Goal: Task Accomplishment & Management: Complete application form

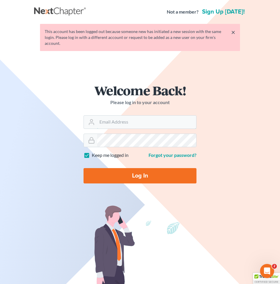
type input "[EMAIL_ADDRESS][DOMAIN_NAME]"
click at [136, 169] on input "Log In" at bounding box center [140, 175] width 113 height 15
type input "Thinking..."
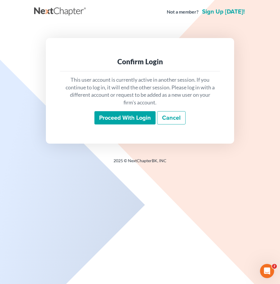
click at [124, 117] on input "Proceed with login" at bounding box center [125, 118] width 61 height 14
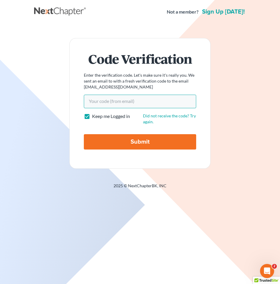
click at [108, 102] on input "Your code(from email)" at bounding box center [140, 102] width 113 height 14
paste input "68833f"
type input "68833f"
click at [84, 134] on input "Submit" at bounding box center [140, 141] width 113 height 15
type input "Thinking..."
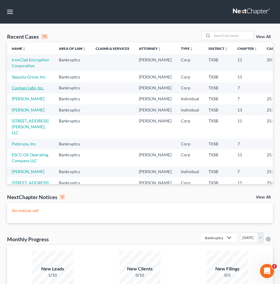
click at [25, 90] on link "Cayman Labs, Inc." at bounding box center [28, 87] width 32 height 5
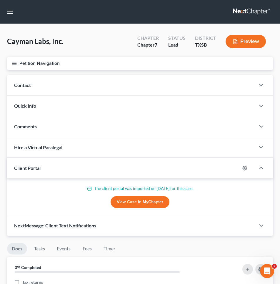
click at [15, 63] on line "button" at bounding box center [14, 63] width 4 height 0
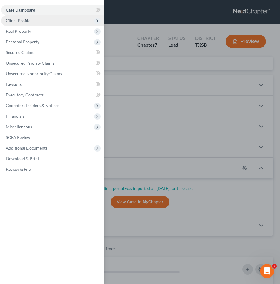
click at [31, 21] on span "Client Profile" at bounding box center [52, 20] width 103 height 11
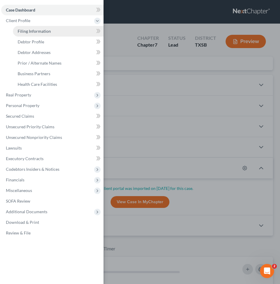
click at [32, 29] on span "Filing Information" at bounding box center [34, 31] width 33 height 5
select select "2"
select select "1"
select select "0"
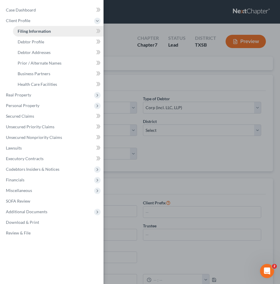
click at [38, 31] on span "Filing Information" at bounding box center [34, 31] width 33 height 5
click at [117, 42] on div "Case Dashboard Payments Invoices Payments Payments Credit Report Client Profile" at bounding box center [140, 142] width 280 height 284
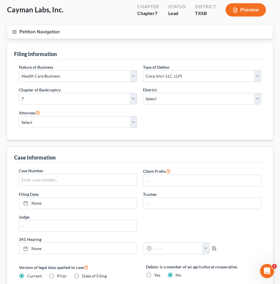
scroll to position [32, 0]
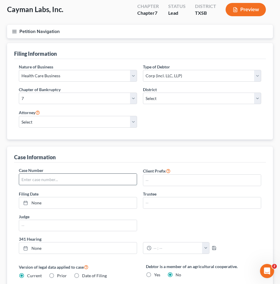
click at [41, 178] on input "text" at bounding box center [78, 179] width 118 height 11
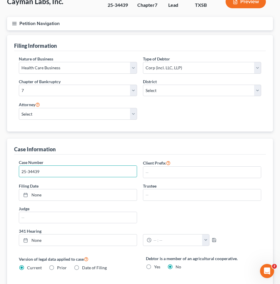
scroll to position [41, 0]
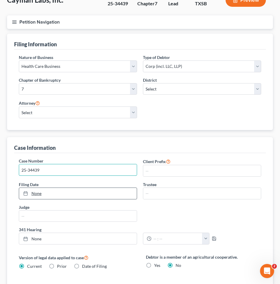
type input "25-34439"
click at [44, 191] on link "None" at bounding box center [78, 193] width 118 height 11
type input "8/13/2025"
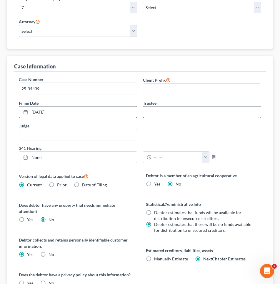
scroll to position [124, 0]
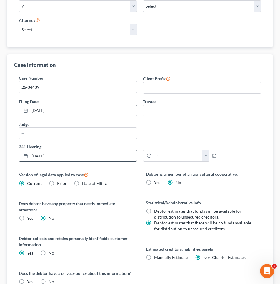
click at [126, 159] on link "8/13/2025" at bounding box center [78, 155] width 118 height 11
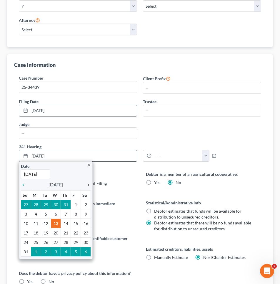
click at [88, 185] on icon "chevron_right" at bounding box center [87, 184] width 8 height 5
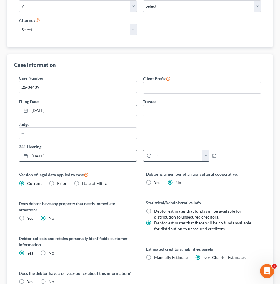
click at [173, 157] on input "text" at bounding box center [177, 155] width 51 height 11
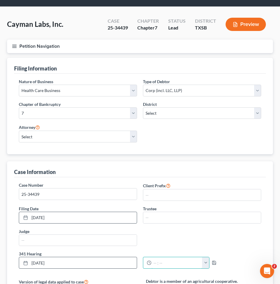
scroll to position [12, 0]
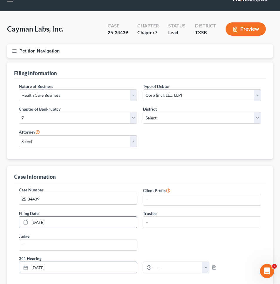
click at [15, 49] on icon "button" at bounding box center [14, 50] width 5 height 5
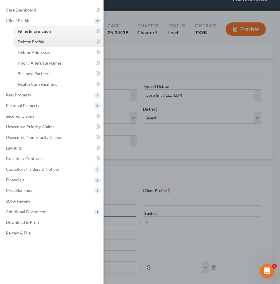
click at [30, 43] on span "Debtor Profile" at bounding box center [31, 41] width 27 height 5
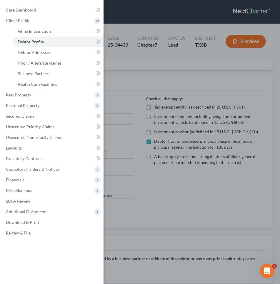
click at [138, 110] on div "Case Dashboard Payments Invoices Payments Payments Credit Report Client Profile" at bounding box center [140, 142] width 280 height 284
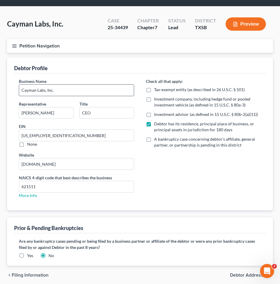
scroll to position [40, 0]
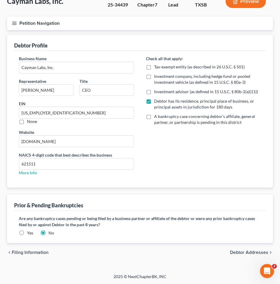
click at [14, 21] on icon "button" at bounding box center [14, 23] width 5 height 5
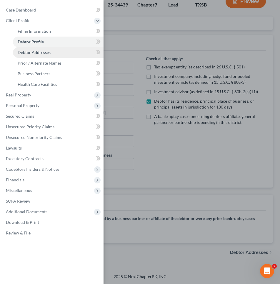
click at [19, 50] on span "Debtor Addresses" at bounding box center [34, 52] width 33 height 5
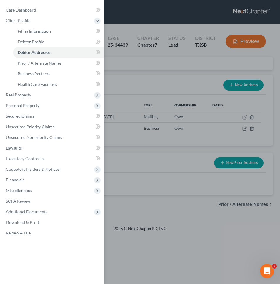
click at [127, 93] on div "Case Dashboard Payments Invoices Payments Payments Credit Report Client Profile" at bounding box center [140, 142] width 280 height 284
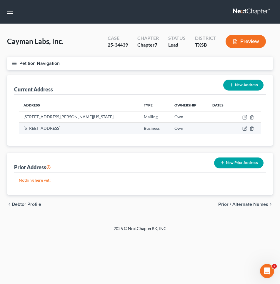
drag, startPoint x: 116, startPoint y: 128, endPoint x: 22, endPoint y: 126, distance: 94.0
click at [22, 126] on td "[STREET_ADDRESS]" at bounding box center [79, 128] width 121 height 11
copy td "[STREET_ADDRESS]"
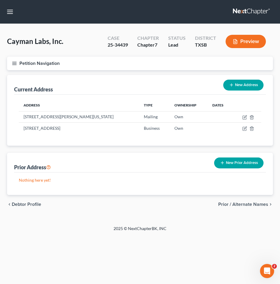
click at [66, 46] on div "Cayman Labs, Inc. Upgraded Case 25-34439 Chapter Chapter 7 Status Lead District…" at bounding box center [140, 44] width 266 height 26
click at [16, 64] on icon "button" at bounding box center [14, 63] width 5 height 5
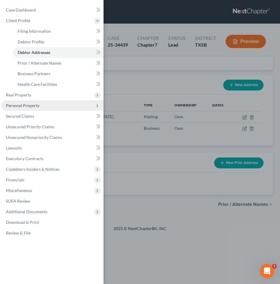
click at [16, 105] on span "Personal Property" at bounding box center [23, 105] width 34 height 5
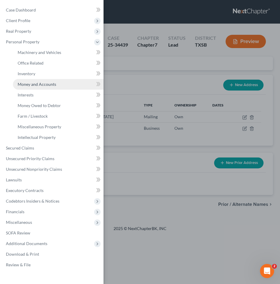
click at [32, 85] on span "Money and Accounts" at bounding box center [37, 84] width 39 height 5
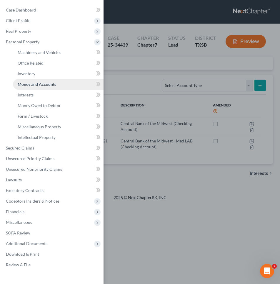
click at [34, 85] on span "Money and Accounts" at bounding box center [37, 84] width 39 height 5
click at [131, 90] on div "Case Dashboard Payments Invoices Payments Payments Credit Report Client Profile" at bounding box center [140, 142] width 280 height 284
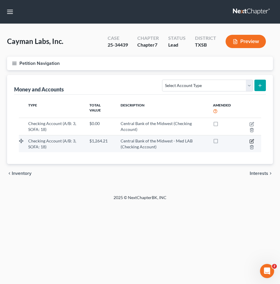
click at [252, 142] on icon "button" at bounding box center [252, 141] width 5 height 5
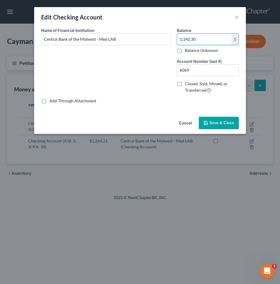
type input "1,142.30"
click at [216, 118] on button "Save & Close" at bounding box center [219, 123] width 40 height 12
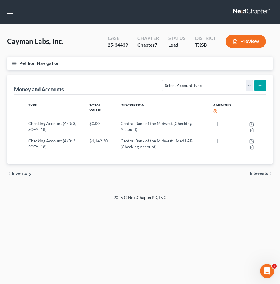
click at [13, 63] on icon "button" at bounding box center [14, 63] width 5 height 5
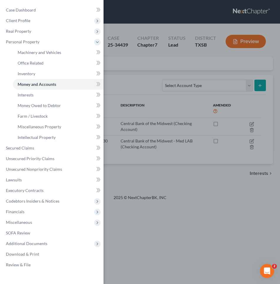
click at [120, 89] on div "Case Dashboard Payments Invoices Payments Payments Credit Report Client Profile" at bounding box center [140, 142] width 280 height 284
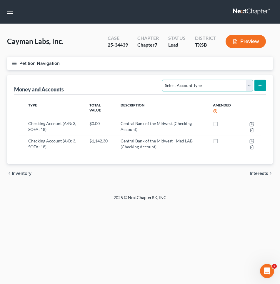
click at [250, 85] on select "Select Account Type Brokerage (A/B: 3, SOFA: 18) Cash on Hand (A/B: 2) Certific…" at bounding box center [207, 86] width 91 height 12
click at [25, 59] on button "Petition Navigation" at bounding box center [140, 64] width 266 height 14
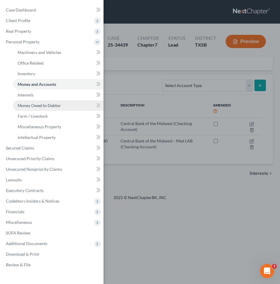
click at [30, 105] on span "Money Owed to Debtor" at bounding box center [39, 105] width 43 height 5
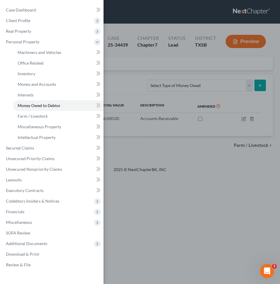
click at [145, 84] on div "Case Dashboard Payments Invoices Payments Payments Credit Report Client Profile" at bounding box center [140, 142] width 280 height 284
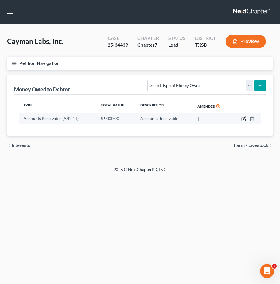
click at [245, 118] on icon "button" at bounding box center [244, 118] width 3 height 3
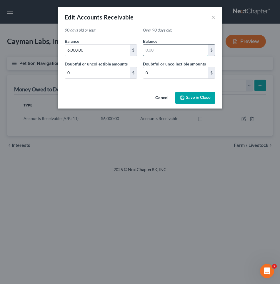
click at [155, 50] on input "text" at bounding box center [175, 49] width 65 height 11
type input "6,000"
click at [191, 98] on span "Save & Close" at bounding box center [198, 97] width 25 height 5
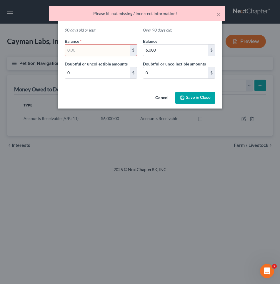
click at [107, 50] on input "text" at bounding box center [97, 49] width 65 height 11
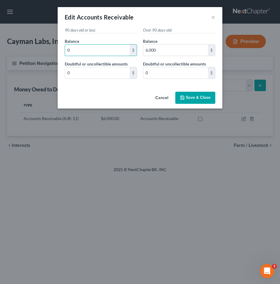
type input "0"
click at [188, 97] on span "Save & Close" at bounding box center [198, 97] width 25 height 5
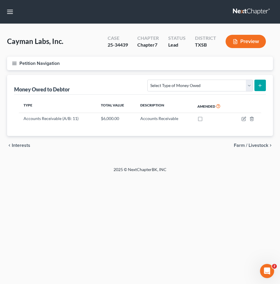
click at [38, 62] on button "Petition Navigation" at bounding box center [140, 64] width 266 height 14
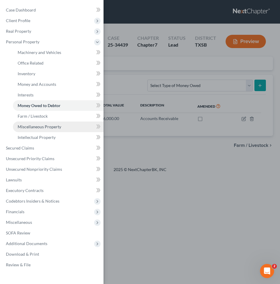
click at [43, 127] on span "Miscellaneous Property" at bounding box center [40, 126] width 44 height 5
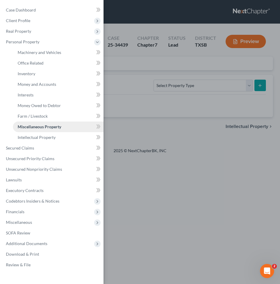
click at [64, 126] on link "Miscellaneous Property" at bounding box center [58, 126] width 91 height 11
click at [98, 63] on icon at bounding box center [97, 63] width 3 height 4
click at [29, 64] on span "Office Related" at bounding box center [31, 62] width 26 height 5
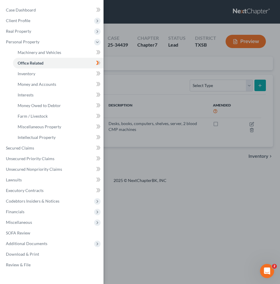
click at [152, 64] on div "Case Dashboard Payments Invoices Payments Payments Credit Report Client Profile" at bounding box center [140, 142] width 280 height 284
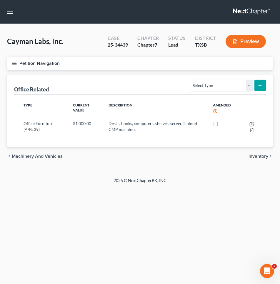
click at [14, 65] on line "button" at bounding box center [14, 65] width 4 height 0
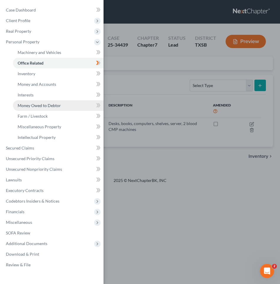
click at [38, 105] on span "Money Owed to Debtor" at bounding box center [39, 105] width 43 height 5
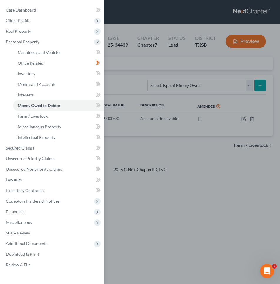
click at [126, 81] on div "Case Dashboard Payments Invoices Payments Payments Credit Report Client Profile" at bounding box center [140, 142] width 280 height 284
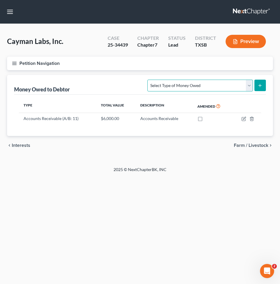
click at [248, 85] on select "Select Type of Money Owed Accounts Receivable (A/B: 11) Causes of Action Agains…" at bounding box center [200, 86] width 105 height 12
select select "causes_of_action_against_third_parties"
click at [149, 80] on select "Select Type of Money Owed Accounts Receivable (A/B: 11) Causes of Action Agains…" at bounding box center [200, 86] width 105 height 12
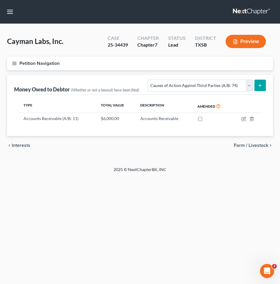
click at [260, 85] on icon "submit" at bounding box center [260, 85] width 5 height 5
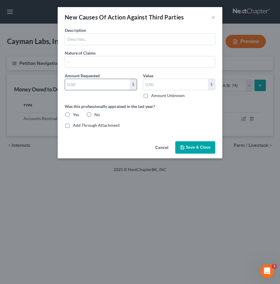
click at [111, 87] on input "text" at bounding box center [97, 84] width 65 height 11
type input "1,000,000"
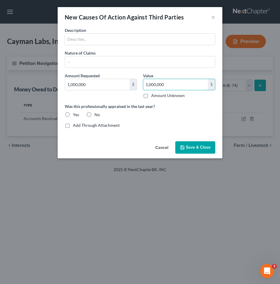
type input "1,000,000"
click at [95, 114] on label "No" at bounding box center [98, 115] width 6 height 6
click at [97, 114] on input "No" at bounding box center [99, 114] width 4 height 4
radio input "true"
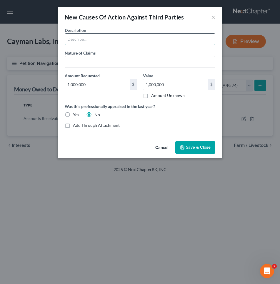
click at [82, 38] on input "text" at bounding box center [140, 39] width 150 height 11
type input "Causes of action against Jeff Parnell"
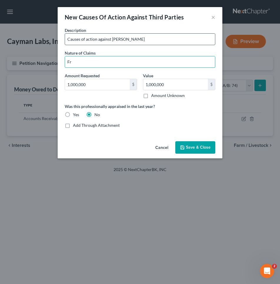
type input "F"
type input "s"
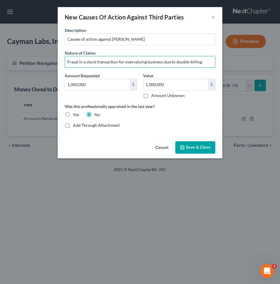
type input "Fraud in a stock transaction for overvaluing business due to double-billing"
click at [190, 147] on span "Save & Close" at bounding box center [198, 147] width 25 height 5
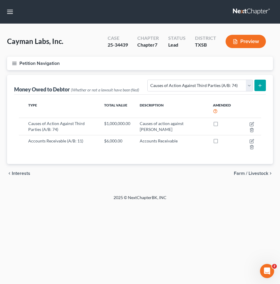
click at [13, 62] on line "button" at bounding box center [14, 62] width 4 height 0
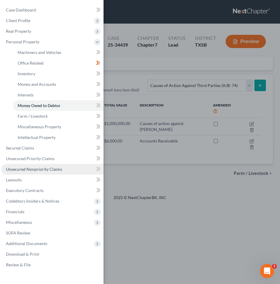
click at [17, 170] on span "Unsecured Nonpriority Claims" at bounding box center [34, 168] width 56 height 5
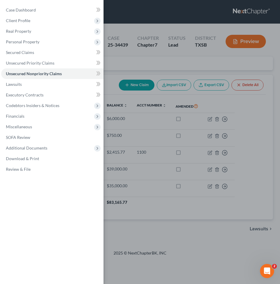
click at [158, 121] on div "Case Dashboard Payments Invoices Payments Payments Credit Report Client Profile" at bounding box center [140, 142] width 280 height 284
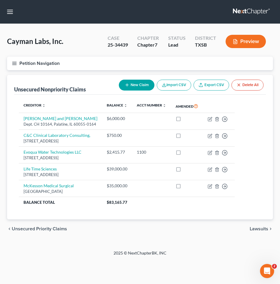
click at [129, 84] on button "New Claim" at bounding box center [137, 85] width 36 height 11
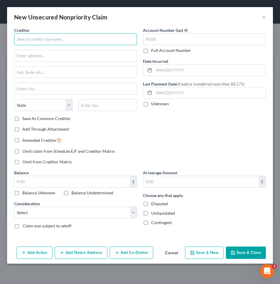
click at [48, 37] on input "text" at bounding box center [75, 39] width 123 height 12
type input "[PERSON_NAME] PC"
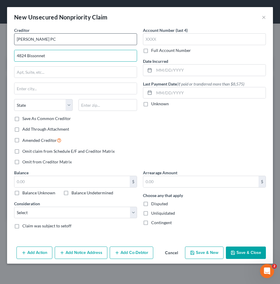
type input "4824 Bissonnet"
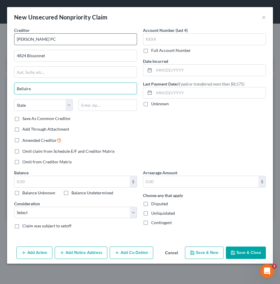
type input "Bellaire"
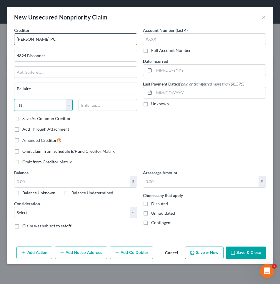
select select "45"
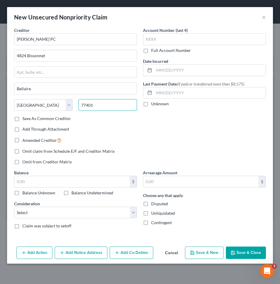
type input "77401"
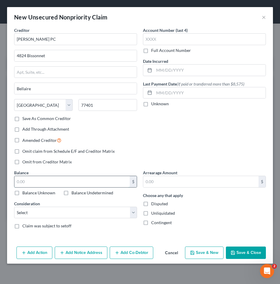
click at [33, 183] on input "text" at bounding box center [71, 181] width 115 height 11
type input "225"
click at [60, 214] on select "Select Cable / Satellite Services Collection Agency Credit Card Debt Debt Couns…" at bounding box center [75, 213] width 123 height 12
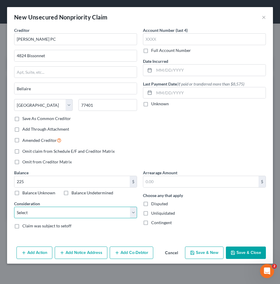
select select "14"
click at [14, 207] on select "Select Cable / Satellite Services Collection Agency Credit Card Debt Debt Couns…" at bounding box center [75, 213] width 123 height 12
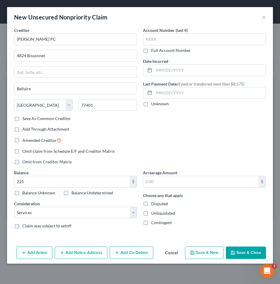
click at [241, 250] on button "Save & Close" at bounding box center [246, 252] width 40 height 12
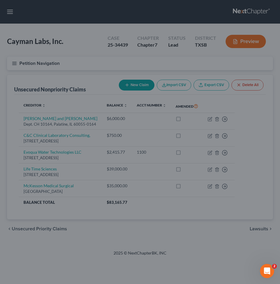
type input "225.00"
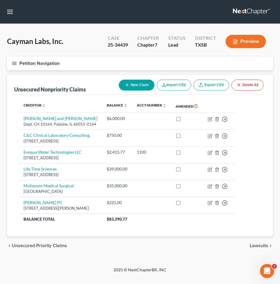
click at [15, 62] on icon "button" at bounding box center [14, 63] width 5 height 5
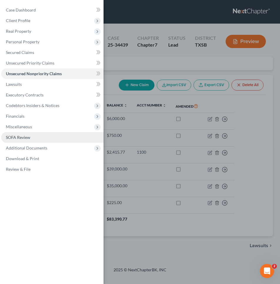
click at [20, 138] on span "SOFA Review" at bounding box center [18, 137] width 24 height 5
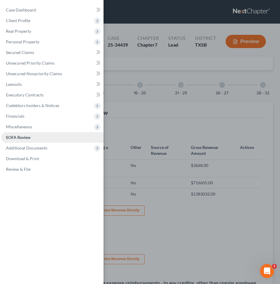
click at [20, 138] on span "SOFA Review" at bounding box center [18, 137] width 25 height 5
click at [176, 118] on div "Case Dashboard Payments Invoices Payments Payments Credit Report Client Profile" at bounding box center [140, 142] width 280 height 284
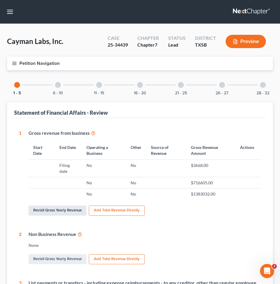
click at [54, 209] on link "Revisit Gross Yearly Revenue" at bounding box center [58, 210] width 58 height 10
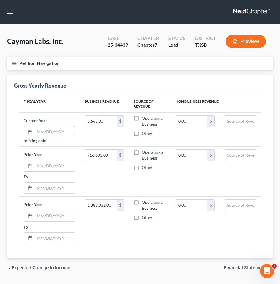
click at [43, 131] on input "text" at bounding box center [55, 131] width 40 height 11
type input "[DATE]"
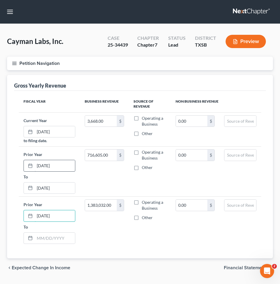
type input "[DATE]"
click at [142, 118] on label "Operating a Business" at bounding box center [154, 121] width 24 height 12
click at [144, 118] on input "Operating a Business" at bounding box center [146, 117] width 4 height 4
checkbox input "true"
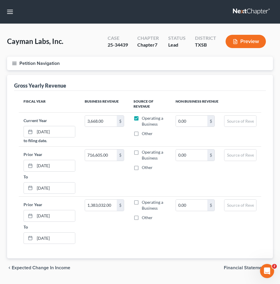
click at [142, 151] on label "Operating a Business" at bounding box center [154, 155] width 24 height 12
click at [144, 151] on input "Operating a Business" at bounding box center [146, 151] width 4 height 4
checkbox input "true"
click at [142, 203] on label "Operating a Business" at bounding box center [154, 205] width 24 height 12
click at [144, 203] on input "Operating a Business" at bounding box center [146, 201] width 4 height 4
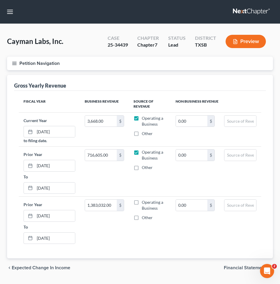
checkbox input "true"
click at [16, 62] on line "button" at bounding box center [14, 62] width 4 height 0
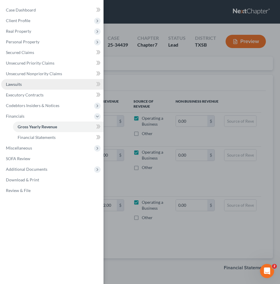
click at [15, 85] on span "Lawsuits" at bounding box center [14, 84] width 16 height 5
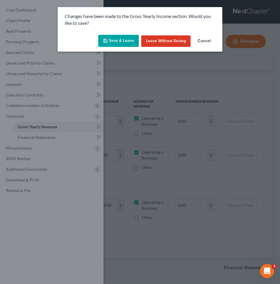
click at [124, 39] on button "Save & Leave" at bounding box center [118, 41] width 41 height 12
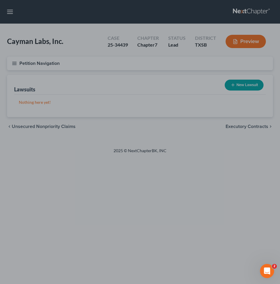
click at [235, 85] on div at bounding box center [140, 142] width 280 height 284
click at [237, 85] on div at bounding box center [140, 142] width 280 height 284
click at [182, 83] on div at bounding box center [140, 142] width 280 height 284
click at [245, 80] on div at bounding box center [140, 142] width 280 height 284
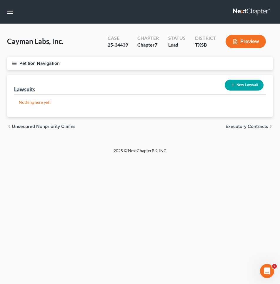
click at [14, 61] on icon "button" at bounding box center [14, 63] width 5 height 5
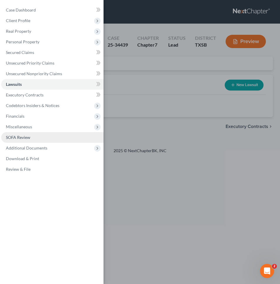
click at [13, 137] on span "SOFA Review" at bounding box center [18, 137] width 24 height 5
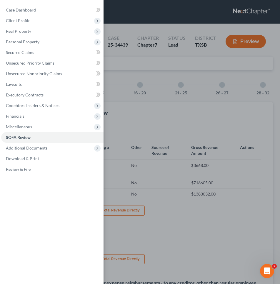
click at [149, 134] on div "Case Dashboard Payments Invoices Payments Payments Credit Report Client Profile" at bounding box center [140, 142] width 280 height 284
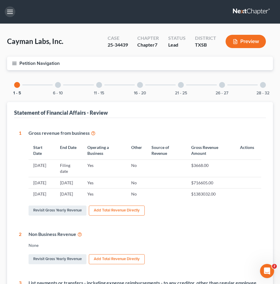
click at [10, 11] on button "button" at bounding box center [10, 11] width 11 height 11
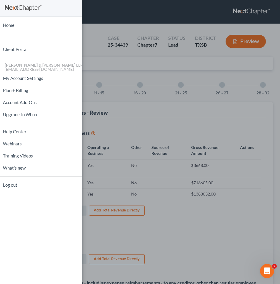
click at [105, 30] on div "Home New Case Client Portal [PERSON_NAME] & [PERSON_NAME] LLP [EMAIL_ADDRESS][D…" at bounding box center [140, 142] width 280 height 284
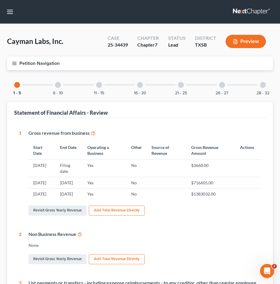
click at [15, 64] on icon "button" at bounding box center [14, 63] width 5 height 5
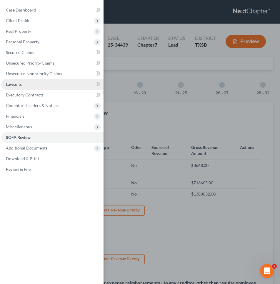
click at [24, 85] on link "Lawsuits" at bounding box center [52, 84] width 103 height 11
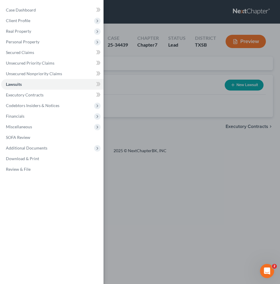
click at [132, 103] on div "Case Dashboard Payments Invoices Payments Payments Credit Report Client Profile" at bounding box center [140, 142] width 280 height 284
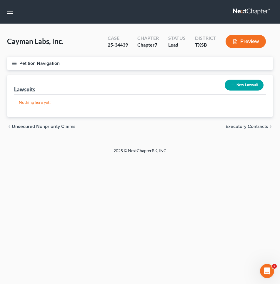
click at [242, 85] on button "New Lawsuit" at bounding box center [244, 85] width 39 height 11
select select "0"
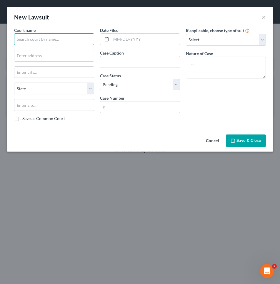
click at [55, 39] on input "text" at bounding box center [54, 39] width 80 height 12
type input "[GEOGRAPHIC_DATA]"
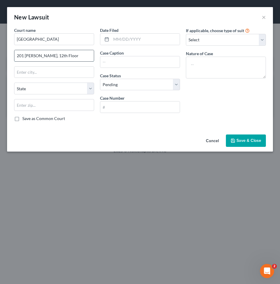
type input "201 [PERSON_NAME], 12th Floor"
type input "[GEOGRAPHIC_DATA]"
select select "45"
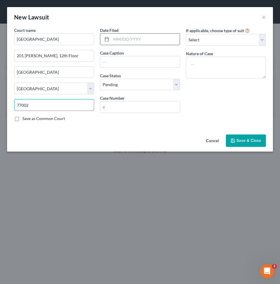
type input "77002"
click at [119, 42] on input "text" at bounding box center [145, 39] width 69 height 11
type input "[DATE]"
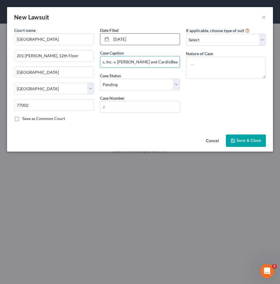
scroll to position [0, 25]
type input "Cayman Labs, Inc. v. [PERSON_NAME] and CardioBeat 24, LLC"
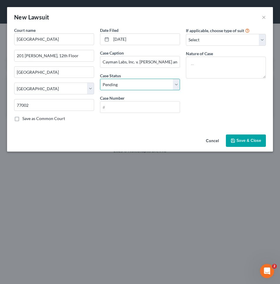
click at [120, 86] on select "Select Pending On Appeal Concluded" at bounding box center [140, 85] width 80 height 12
select select "2"
click at [100, 79] on select "Select Pending On Appeal Concluded" at bounding box center [140, 85] width 80 height 12
click at [117, 106] on input "text" at bounding box center [140, 106] width 80 height 11
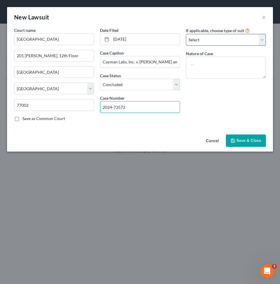
type input "2024-73572"
click at [197, 41] on select "Select Repossession Foreclosure Returns Other" at bounding box center [226, 40] width 80 height 12
select select "3"
click at [186, 34] on select "Select Repossession Foreclosure Returns Other" at bounding box center [226, 40] width 80 height 12
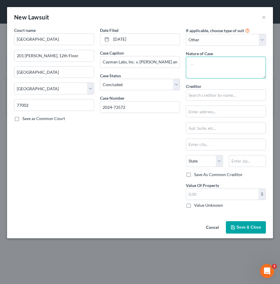
click at [195, 59] on textarea at bounding box center [226, 68] width 80 height 22
type textarea "C"
type textarea "Lawsuit for statutory fraud—fraud in a stock transaction due to overstating val…"
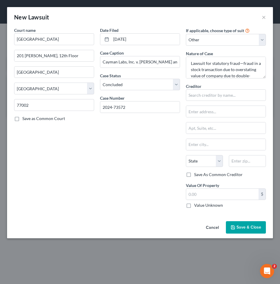
click at [240, 225] on span "Save & Close" at bounding box center [249, 227] width 25 height 5
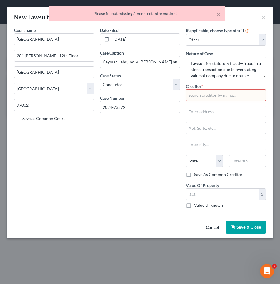
click at [193, 97] on input "text" at bounding box center [226, 95] width 80 height 12
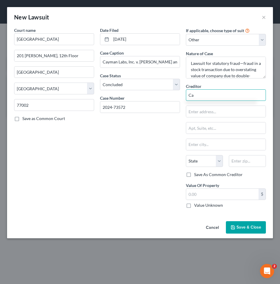
type input "C"
click at [239, 226] on span "Save & Close" at bounding box center [249, 227] width 25 height 5
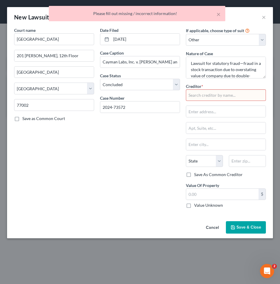
click at [189, 94] on input "text" at bounding box center [226, 95] width 80 height 12
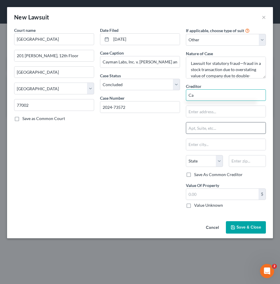
type input "C"
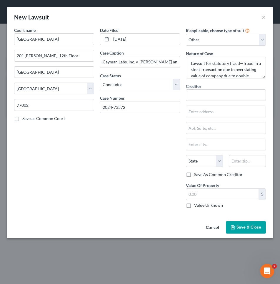
click at [246, 230] on button "Save & Close" at bounding box center [246, 227] width 40 height 12
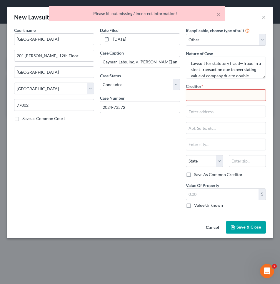
click at [193, 95] on input "text" at bounding box center [226, 95] width 80 height 12
type input "-"
click at [242, 225] on span "Save & Close" at bounding box center [249, 227] width 25 height 5
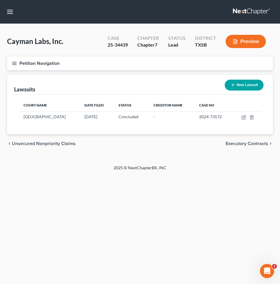
click at [236, 84] on button "New Lawsuit" at bounding box center [244, 85] width 39 height 11
select select "0"
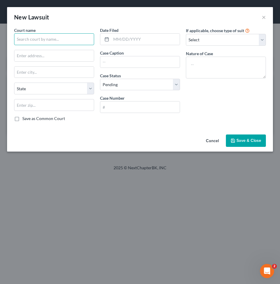
click at [34, 37] on input "text" at bounding box center [54, 39] width 80 height 12
type input "[GEOGRAPHIC_DATA]"
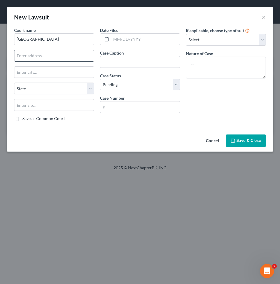
click at [39, 59] on input "text" at bounding box center [54, 55] width 80 height 11
paste input "[STREET_ADDRESS][PERSON_NAME]"
type input "[STREET_ADDRESS][PERSON_NAME]"
click at [27, 72] on input "text" at bounding box center [54, 72] width 80 height 11
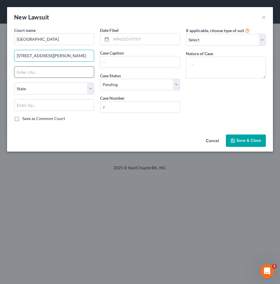
scroll to position [0, 0]
type input "[PERSON_NAME]"
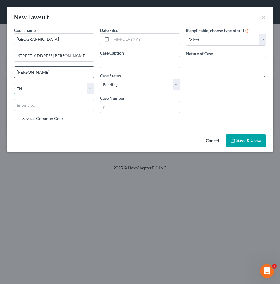
select select "45"
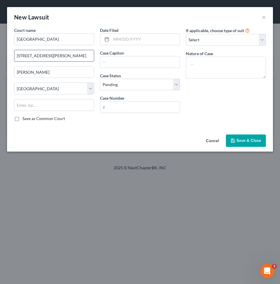
click at [55, 56] on input "[STREET_ADDRESS][PERSON_NAME]" at bounding box center [54, 55] width 80 height 11
type input "[STREET_ADDRESS] 30276"
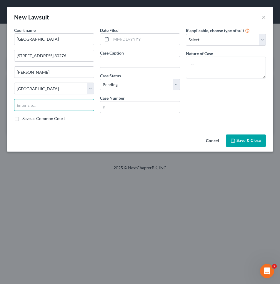
click at [32, 102] on input "text" at bounding box center [54, 105] width 80 height 12
type input "75071"
click at [111, 63] on input "text" at bounding box center [140, 61] width 80 height 11
type input "Frisco"
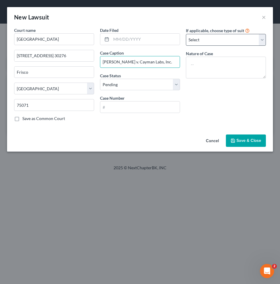
type input "[PERSON_NAME] v. Cayman Labs, Inc."
click at [200, 40] on select "Select Repossession Foreclosure Returns Other" at bounding box center [226, 40] width 80 height 12
select select "3"
click at [186, 34] on select "Select Repossession Foreclosure Returns Other" at bounding box center [226, 40] width 80 height 12
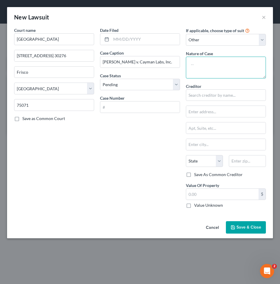
click at [198, 60] on textarea at bounding box center [226, 68] width 80 height 22
type textarea "Breach of Contract"
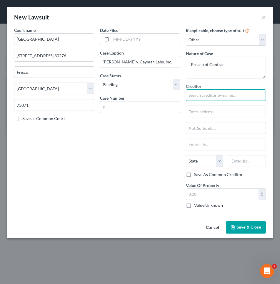
click at [195, 93] on input "text" at bounding box center [226, 95] width 80 height 12
type input "[PERSON_NAME]"
click at [109, 84] on select "Select Pending On Appeal Concluded" at bounding box center [140, 85] width 80 height 12
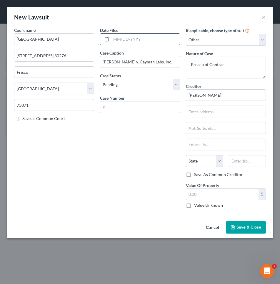
click at [116, 41] on input "text" at bounding box center [145, 39] width 69 height 11
type input "[DATE]"
click at [110, 107] on input "text" at bounding box center [140, 106] width 80 height 11
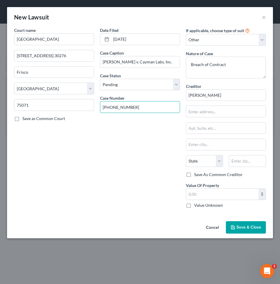
type input "[PHONE_NUMBER]"
click at [202, 109] on input "text" at bounding box center [227, 111] width 80 height 11
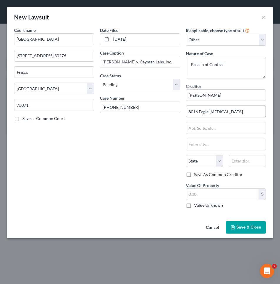
type input "8016 Eagle [MEDICAL_DATA]"
type input "[GEOGRAPHIC_DATA]"
select select "45"
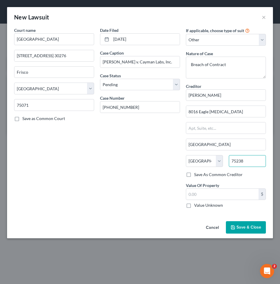
type input "75238"
click at [238, 228] on span "Save & Close" at bounding box center [249, 227] width 25 height 5
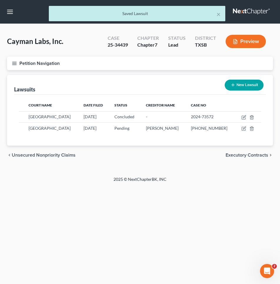
click at [10, 11] on div "× Saved Lawsuit" at bounding box center [137, 15] width 280 height 18
click at [10, 13] on div "× Saved Lawsuit" at bounding box center [137, 15] width 280 height 18
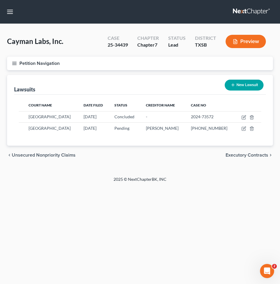
click at [15, 65] on icon "button" at bounding box center [14, 63] width 5 height 5
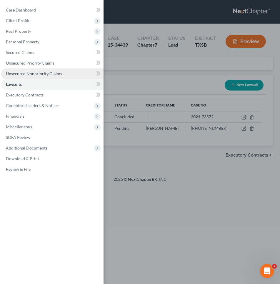
click at [28, 76] on span "Unsecured Nonpriority Claims" at bounding box center [34, 73] width 56 height 5
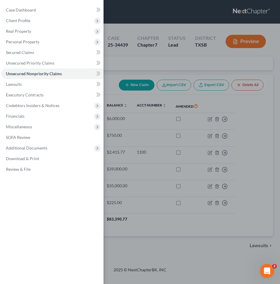
click at [164, 136] on div "Case Dashboard Payments Invoices Payments Payments Credit Report Client Profile" at bounding box center [140, 142] width 280 height 284
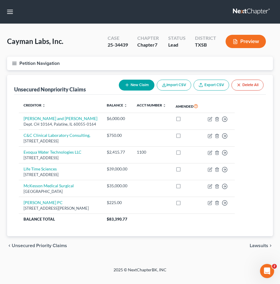
click at [135, 84] on button "New Claim" at bounding box center [137, 85] width 36 height 11
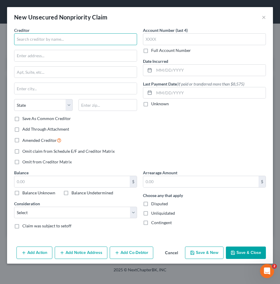
click at [49, 37] on input "text" at bounding box center [75, 39] width 123 height 12
type input "[PERSON_NAME]"
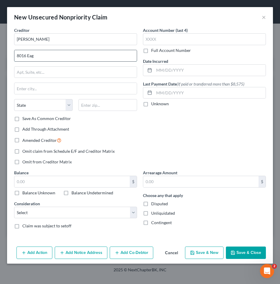
click at [47, 56] on input "8016 Eag" at bounding box center [75, 55] width 123 height 11
click at [44, 56] on input "8016 Eag" at bounding box center [75, 55] width 123 height 11
type input "[GEOGRAPHIC_DATA]"
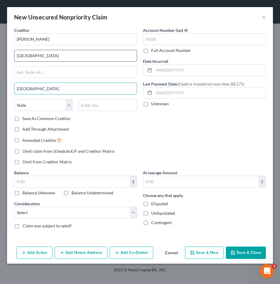
type input "[GEOGRAPHIC_DATA]"
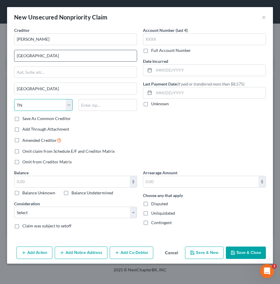
select select "45"
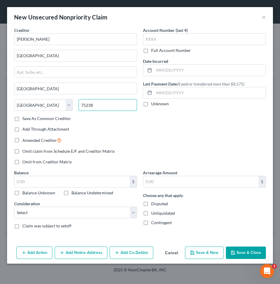
type input "75238"
click at [151, 212] on label "Unliquidated" at bounding box center [163, 213] width 24 height 6
click at [154, 212] on input "Unliquidated" at bounding box center [156, 212] width 4 height 4
checkbox input "true"
click at [151, 201] on label "Disputed" at bounding box center [159, 204] width 17 height 6
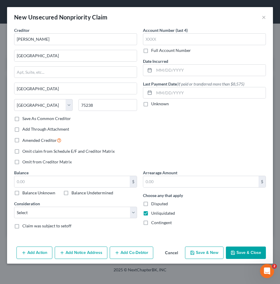
click at [154, 201] on input "Disputed" at bounding box center [156, 203] width 4 height 4
checkbox input "true"
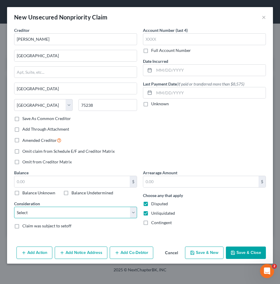
click at [45, 215] on select "Select Cable / Satellite Services Collection Agency Credit Card Debt Debt Couns…" at bounding box center [75, 213] width 123 height 12
select select "11"
click at [14, 207] on select "Select Cable / Satellite Services Collection Agency Credit Card Debt Debt Couns…" at bounding box center [75, 213] width 123 height 12
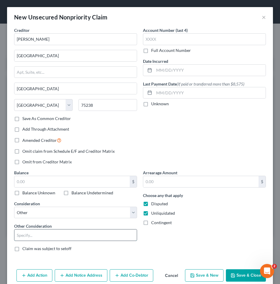
click at [27, 237] on input "text" at bounding box center [75, 234] width 123 height 11
type input "C"
type input "Lawsuit for breach of contract=no. [PHONE_NUMBER], [GEOGRAPHIC_DATA], [GEOGRAPH…"
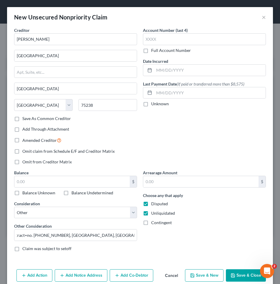
click at [238, 275] on button "Save & Close" at bounding box center [246, 275] width 40 height 12
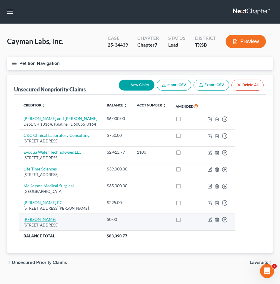
click at [41, 221] on link "[PERSON_NAME]" at bounding box center [40, 219] width 33 height 5
select select "45"
select select "11"
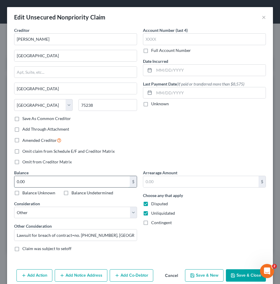
click at [59, 183] on input "0.00" at bounding box center [71, 181] width 115 height 11
type input "400,000"
click at [234, 273] on button "Save & Close" at bounding box center [246, 275] width 40 height 12
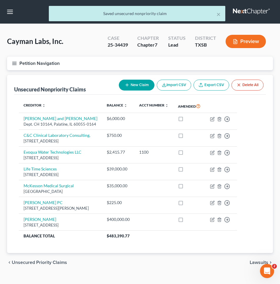
click at [15, 63] on line "button" at bounding box center [14, 63] width 4 height 0
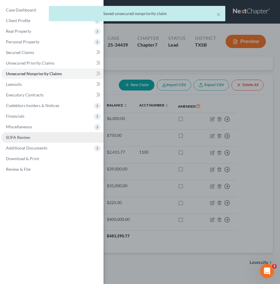
click at [19, 138] on span "SOFA Review" at bounding box center [18, 137] width 24 height 5
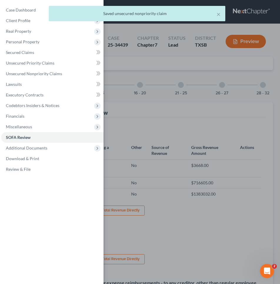
click at [159, 114] on div "Case Dashboard Payments Invoices Payments Payments Credit Report Client Profile" at bounding box center [140, 142] width 280 height 284
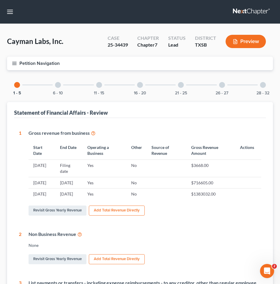
click at [60, 86] on div at bounding box center [58, 85] width 6 height 6
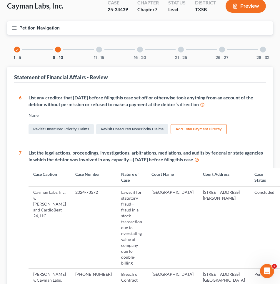
scroll to position [87, 0]
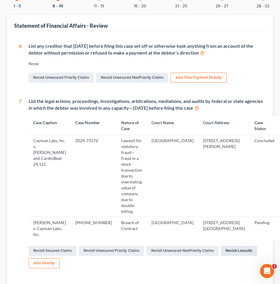
click at [221, 246] on link "Revisit Lawsuits" at bounding box center [239, 251] width 36 height 10
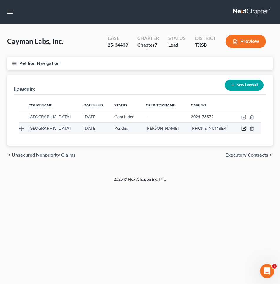
click at [245, 128] on icon "button" at bounding box center [244, 128] width 5 height 5
select select "45"
select select "0"
select select "3"
select select "45"
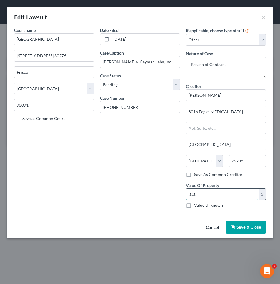
click at [196, 195] on input "0.00" at bounding box center [223, 194] width 72 height 11
type input "400,000"
click at [247, 226] on span "Save & Close" at bounding box center [249, 227] width 25 height 5
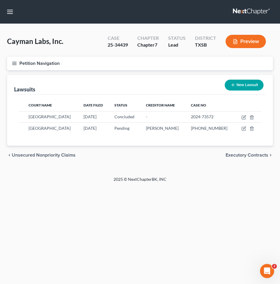
click at [13, 62] on icon "button" at bounding box center [14, 63] width 5 height 5
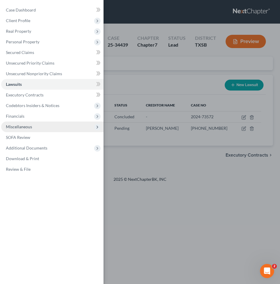
click at [18, 129] on span "Miscellaneous" at bounding box center [19, 126] width 26 height 5
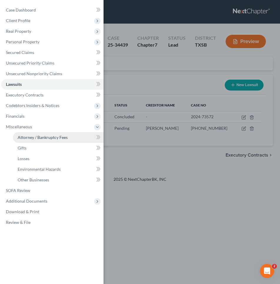
click at [23, 140] on span "Attorney / Bankruptcy Fees" at bounding box center [43, 137] width 50 height 5
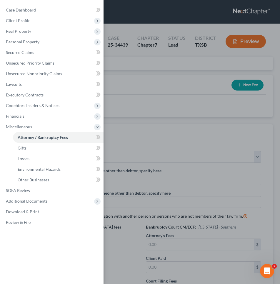
click at [159, 137] on div "Case Dashboard Payments Invoices Payments Payments Credit Report Client Profile" at bounding box center [140, 142] width 280 height 284
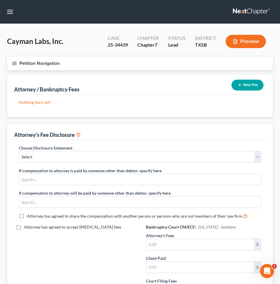
click at [251, 86] on button "New Fee" at bounding box center [248, 85] width 32 height 11
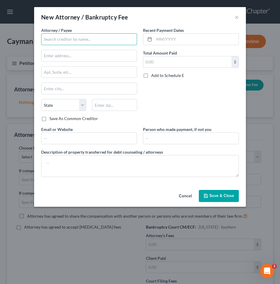
click at [80, 41] on input "text" at bounding box center [89, 39] width 96 height 12
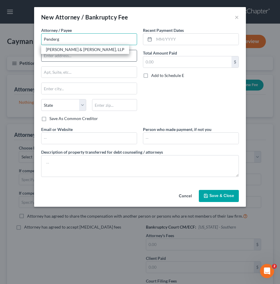
type input "Penderg"
click at [56, 55] on input "text" at bounding box center [89, 55] width 95 height 11
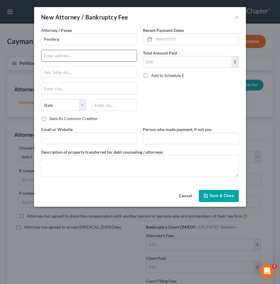
type input "[PERSON_NAME] & [PERSON_NAME], LLP"
type input "[STREET_ADDRESS][PERSON_NAME]"
type input "[GEOGRAPHIC_DATA]"
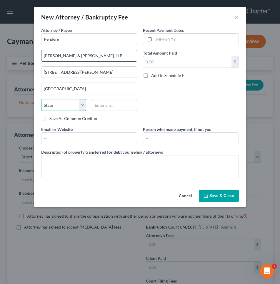
select select "45"
type input "77019"
type input "[EMAIL_ADDRESS][DOMAIN_NAME]"
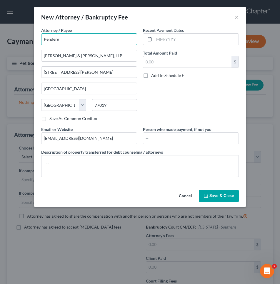
click at [72, 41] on input "Penderg" at bounding box center [89, 39] width 96 height 12
type input "[PERSON_NAME] & [PERSON_NAME], LLP"
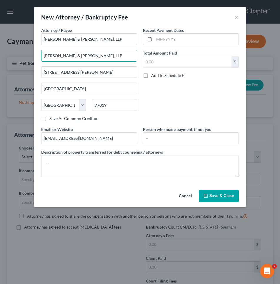
drag, startPoint x: 95, startPoint y: 56, endPoint x: 27, endPoint y: 56, distance: 68.1
click at [27, 56] on div "New Attorney / Bankruptcy Fee × Attorney / Payee * [PERSON_NAME] & [PERSON_NAME…" at bounding box center [140, 142] width 280 height 284
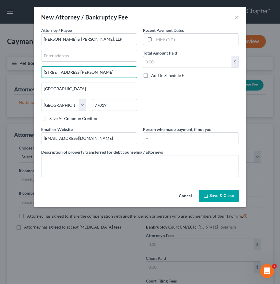
drag, startPoint x: 105, startPoint y: 74, endPoint x: 28, endPoint y: 69, distance: 77.4
click at [28, 69] on div "New Attorney / Bankruptcy Fee × Attorney / Payee * [PERSON_NAME] & [PERSON_NAME…" at bounding box center [140, 142] width 280 height 284
click at [55, 56] on input "text" at bounding box center [89, 55] width 95 height 11
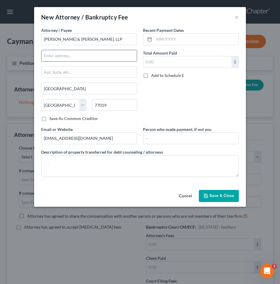
paste input "[STREET_ADDRESS][PERSON_NAME]"
type input "[STREET_ADDRESS][PERSON_NAME]"
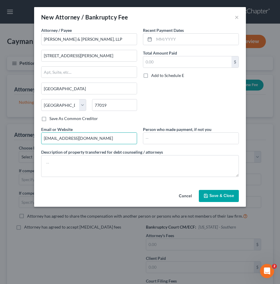
drag, startPoint x: 110, startPoint y: 138, endPoint x: 11, endPoint y: 134, distance: 98.8
click at [11, 134] on div "New Attorney / Bankruptcy Fee × Attorney / Payee * [PERSON_NAME] & [PERSON_NAME…" at bounding box center [140, 142] width 280 height 284
type input "[DOMAIN_NAME]"
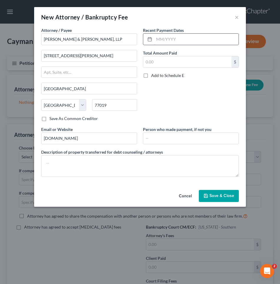
click at [159, 39] on input "text" at bounding box center [196, 39] width 85 height 11
type input "05/2025"
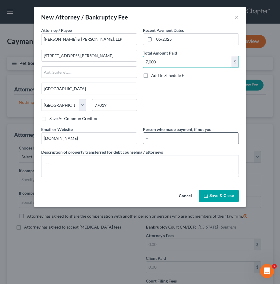
type input "7,000"
click at [149, 136] on input "text" at bounding box center [190, 138] width 95 height 11
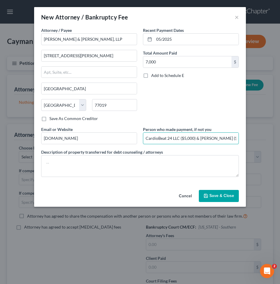
type input "CardioBeat 24 LLC ($5,000) & [PERSON_NAME] ($2,000)"
click at [222, 198] on span "Save & Close" at bounding box center [222, 195] width 25 height 5
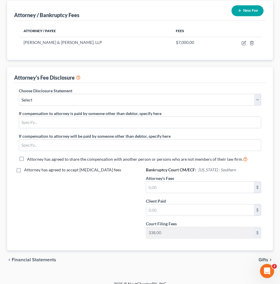
scroll to position [75, 0]
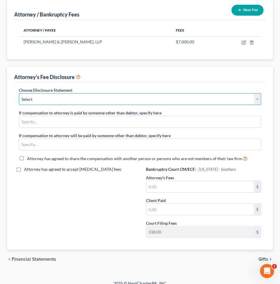
click at [73, 98] on select "Select [PERSON_NAME] Chapter 11 & hourly fee disclosure Chapter 7 & 13 fixed fee" at bounding box center [140, 99] width 243 height 12
select select "3"
click at [19, 93] on select "Select [PERSON_NAME] Chapter 11 & hourly fee disclosure Chapter 7 & 13 fixed fee" at bounding box center [140, 99] width 243 height 12
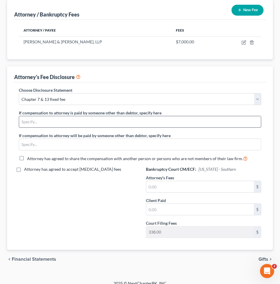
drag, startPoint x: 69, startPoint y: 127, endPoint x: 59, endPoint y: 122, distance: 11.9
click at [59, 122] on div at bounding box center [140, 122] width 243 height 12
click at [59, 122] on input "text" at bounding box center [140, 121] width 242 height 11
type input "[PERSON_NAME] and CardioBeat 24 LLC"
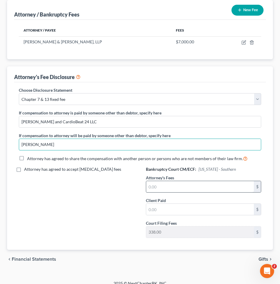
type input "[PERSON_NAME]"
click at [162, 188] on input "text" at bounding box center [200, 186] width 108 height 11
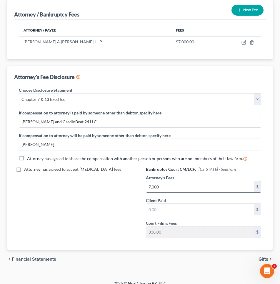
type input "7,000"
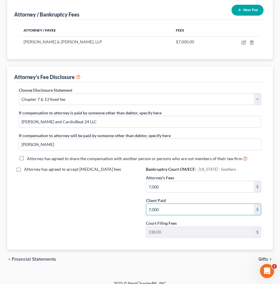
type input "7,000"
click at [110, 223] on div "Attorney has agreed to accept [MEDICAL_DATA] fees" at bounding box center [76, 204] width 127 height 76
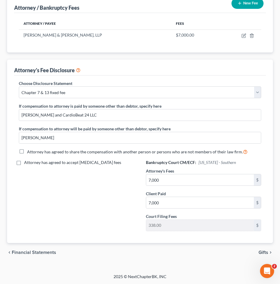
click at [264, 251] on span "Gifts" at bounding box center [264, 252] width 10 height 5
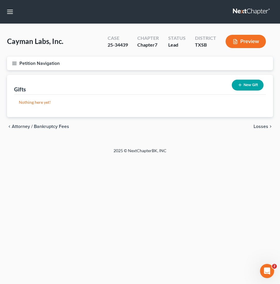
click at [16, 63] on line "button" at bounding box center [14, 63] width 4 height 0
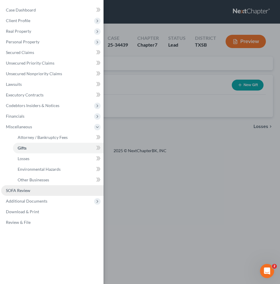
click at [23, 188] on span "SOFA Review" at bounding box center [18, 190] width 24 height 5
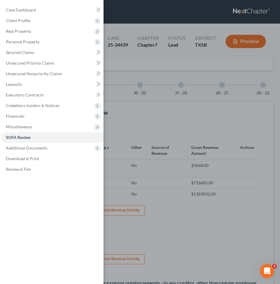
click at [159, 133] on div "Case Dashboard Payments Invoices Payments Payments Credit Report Client Profile" at bounding box center [140, 142] width 280 height 284
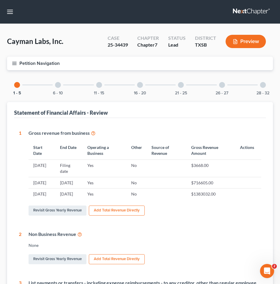
click at [99, 85] on div at bounding box center [99, 85] width 6 height 6
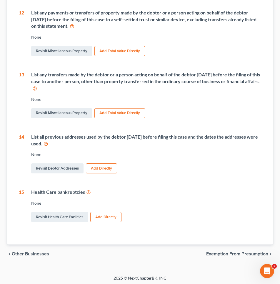
scroll to position [230, 0]
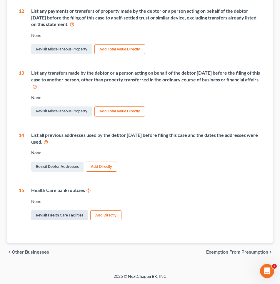
click at [54, 215] on link "Revisit Health Care Facilities" at bounding box center [59, 215] width 57 height 10
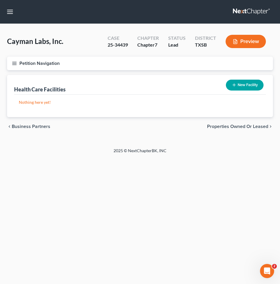
click at [242, 83] on button "New Facility" at bounding box center [245, 85] width 38 height 11
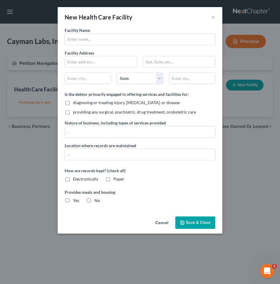
click at [164, 223] on button "Cancel" at bounding box center [162, 223] width 22 height 12
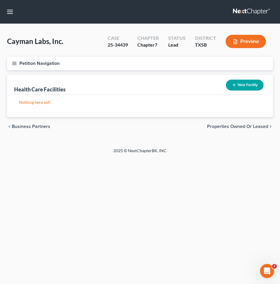
click at [11, 62] on button "Petition Navigation" at bounding box center [140, 64] width 266 height 14
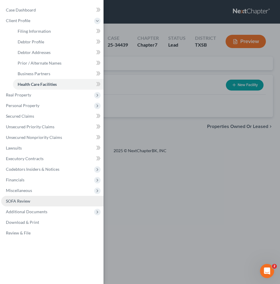
click at [18, 202] on span "SOFA Review" at bounding box center [18, 200] width 24 height 5
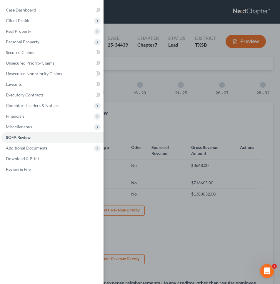
click at [141, 114] on div "Case Dashboard Payments Invoices Payments Payments Credit Report Client Profile" at bounding box center [140, 142] width 280 height 284
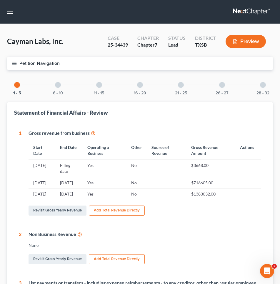
click at [139, 85] on div at bounding box center [140, 85] width 6 height 6
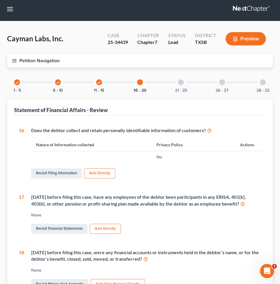
scroll to position [3, 0]
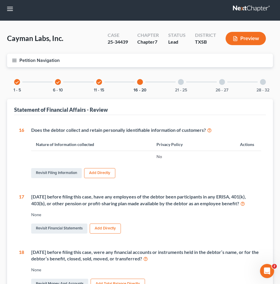
click at [99, 82] on icon "check" at bounding box center [99, 82] width 4 height 4
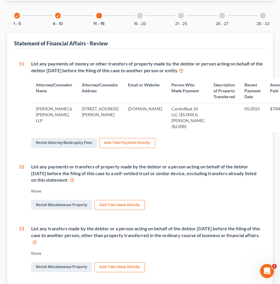
scroll to position [230, 0]
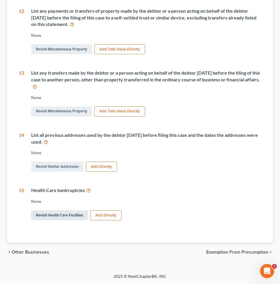
click at [51, 216] on link "Revisit Health Care Facilities" at bounding box center [59, 215] width 57 height 10
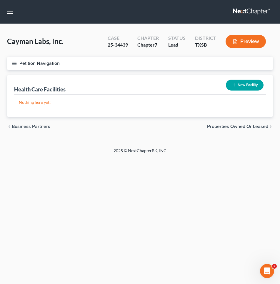
click at [238, 84] on button "New Facility" at bounding box center [245, 85] width 38 height 11
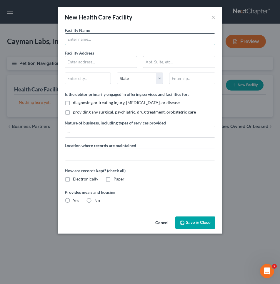
click at [89, 37] on input "text" at bounding box center [140, 39] width 150 height 11
type input "MedLab 24"
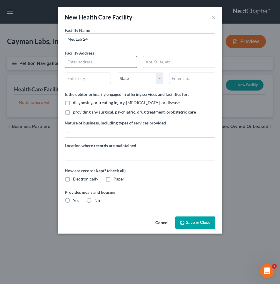
click at [81, 62] on input "text" at bounding box center [101, 61] width 72 height 11
type input "[STREET_ADDRESS][PERSON_NAME]"
click at [129, 61] on input "[STREET_ADDRESS][PERSON_NAME]" at bounding box center [101, 61] width 72 height 11
click at [146, 62] on input "150B" at bounding box center [179, 61] width 72 height 11
type input "Sute 150B"
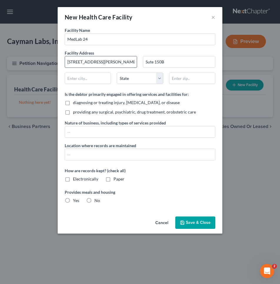
click at [128, 62] on input "[STREET_ADDRESS][PERSON_NAME]" at bounding box center [101, 61] width 72 height 11
type input "[STREET_ADDRESS][PERSON_NAME]"
type input "[GEOGRAPHIC_DATA]"
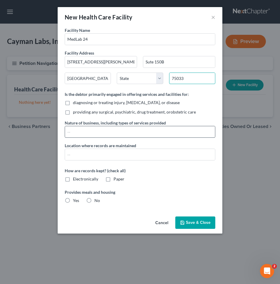
type input "75033"
click at [72, 133] on input "text" at bounding box center [140, 131] width 150 height 11
type input "medical laboratory"
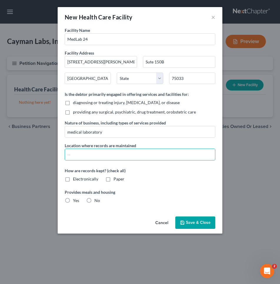
click at [73, 178] on label "Electronically" at bounding box center [85, 179] width 25 height 6
click at [75, 178] on input "Electronically" at bounding box center [77, 178] width 4 height 4
checkbox input "true"
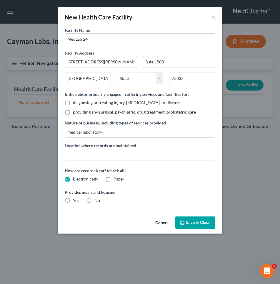
click at [95, 200] on label "No" at bounding box center [98, 200] width 6 height 6
click at [97, 200] on input "No" at bounding box center [99, 199] width 4 height 4
radio input "true"
click at [73, 153] on input "text" at bounding box center [140, 154] width 150 height 11
click at [192, 225] on span "Save & Close" at bounding box center [198, 222] width 25 height 5
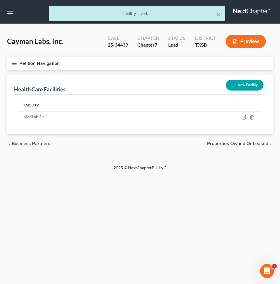
click at [16, 62] on line "button" at bounding box center [14, 62] width 4 height 0
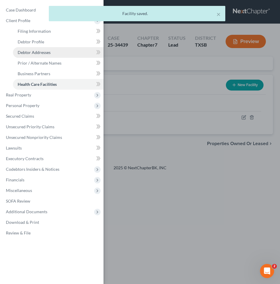
click at [30, 51] on span "Debtor Addresses" at bounding box center [34, 52] width 33 height 5
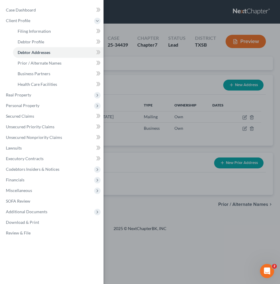
click at [125, 79] on div "Case Dashboard Payments Invoices Payments Payments Credit Report Client Profile" at bounding box center [140, 142] width 280 height 284
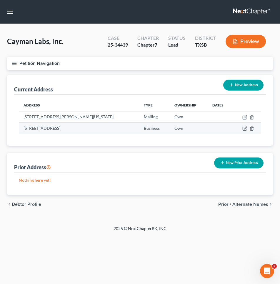
drag, startPoint x: 112, startPoint y: 128, endPoint x: 24, endPoint y: 126, distance: 88.4
click at [24, 126] on td "[STREET_ADDRESS]" at bounding box center [79, 128] width 121 height 11
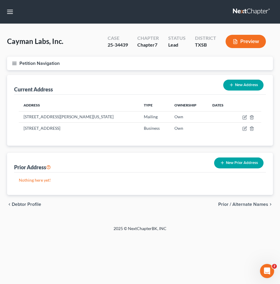
copy td "[STREET_ADDRESS]"
click at [15, 65] on line "button" at bounding box center [14, 65] width 4 height 0
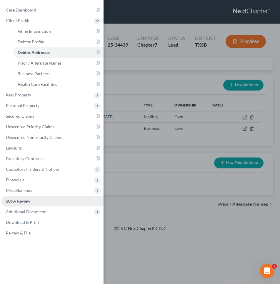
click at [24, 202] on span "SOFA Review" at bounding box center [18, 200] width 24 height 5
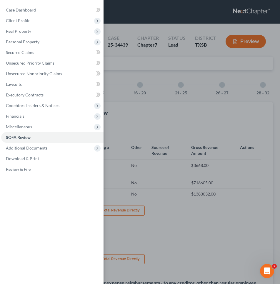
click at [166, 121] on div "Case Dashboard Payments Invoices Payments Payments Credit Report Client Profile" at bounding box center [140, 142] width 280 height 284
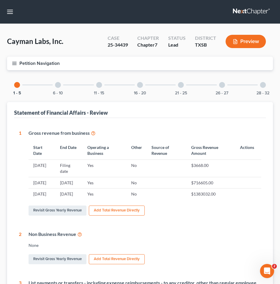
click at [99, 88] on div "11 - 15" at bounding box center [99, 85] width 20 height 20
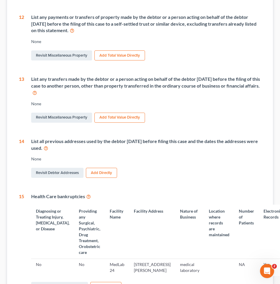
scroll to position [319, 0]
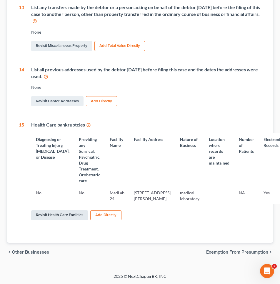
click at [76, 217] on link "Revisit Health Care Facilities" at bounding box center [59, 215] width 57 height 10
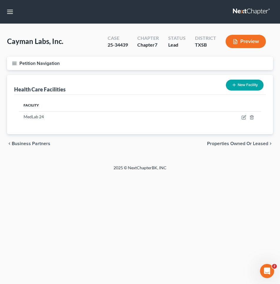
click at [245, 82] on button "New Facility" at bounding box center [245, 85] width 38 height 11
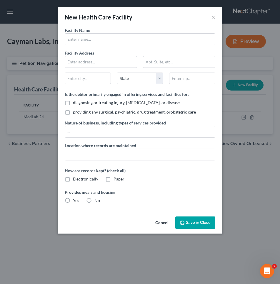
click at [163, 222] on button "Cancel" at bounding box center [162, 223] width 22 height 12
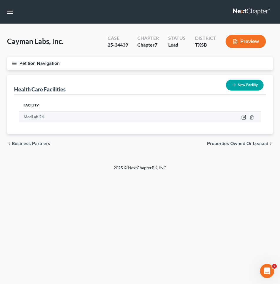
click at [245, 116] on icon "button" at bounding box center [244, 117] width 5 height 5
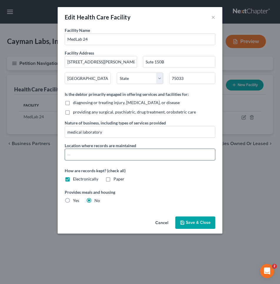
click at [79, 154] on input "text" at bounding box center [140, 154] width 150 height 11
paste input "[STREET_ADDRESS]"
type input "[STREET_ADDRESS]"
click at [198, 225] on span "Save & Close" at bounding box center [198, 222] width 25 height 5
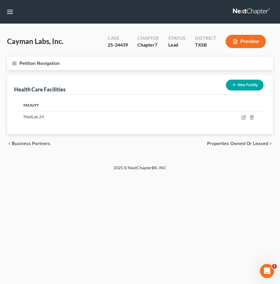
click at [14, 64] on icon "button" at bounding box center [14, 63] width 5 height 5
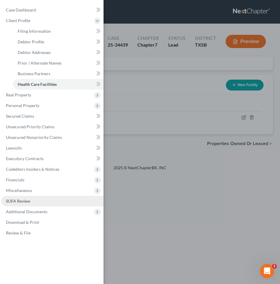
click at [16, 203] on span "SOFA Review" at bounding box center [18, 200] width 24 height 5
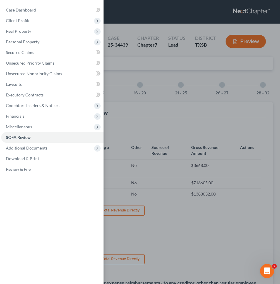
click at [138, 82] on div "Case Dashboard Payments Invoices Payments Payments Credit Report Client Profile" at bounding box center [140, 142] width 280 height 284
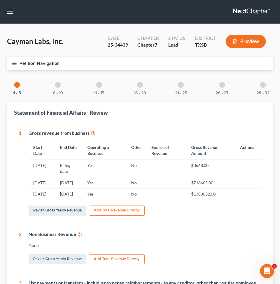
click at [139, 84] on div at bounding box center [140, 85] width 6 height 6
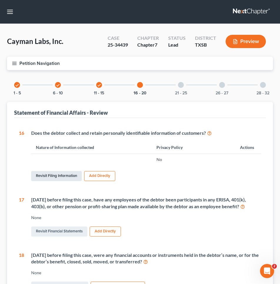
click at [45, 175] on link "Revisit Filing Information" at bounding box center [56, 176] width 51 height 10
select select "2"
select select "1"
select select "0"
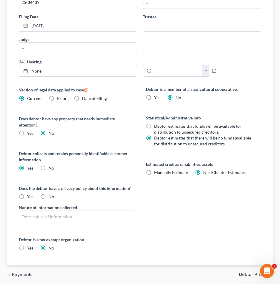
scroll to position [231, 0]
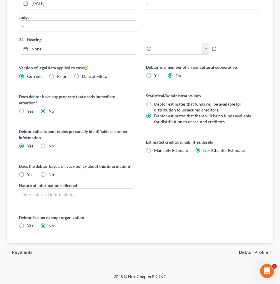
click at [27, 174] on label "Yes" at bounding box center [30, 174] width 6 height 6
click at [29, 174] on input "Yes" at bounding box center [31, 173] width 4 height 4
radio input "true"
click at [32, 194] on input "text" at bounding box center [76, 194] width 115 height 11
type input "a"
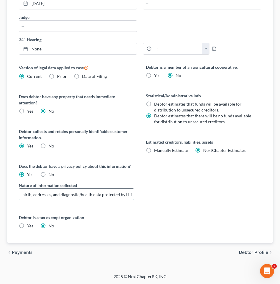
scroll to position [0, 31]
type input "Names, dates of birth, addresses, and diagnostic/health data protected by HIPA"
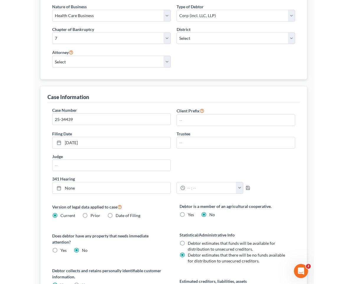
scroll to position [0, 0]
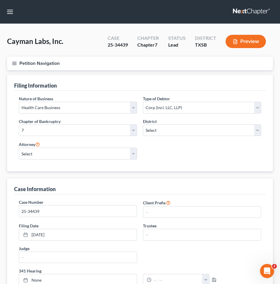
click at [15, 62] on icon "button" at bounding box center [14, 63] width 5 height 5
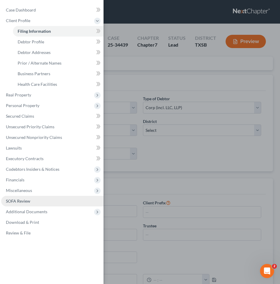
click at [15, 201] on span "SOFA Review" at bounding box center [18, 200] width 24 height 5
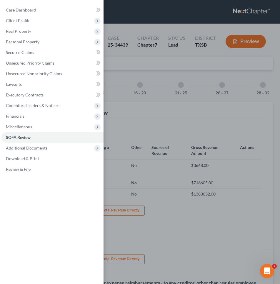
click at [129, 133] on div "Case Dashboard Payments Invoices Payments Payments Credit Report Client Profile" at bounding box center [140, 142] width 280 height 284
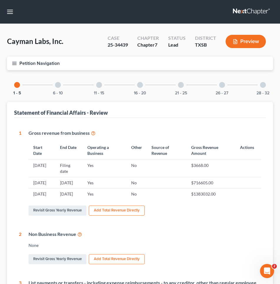
click at [180, 85] on div at bounding box center [181, 85] width 6 height 6
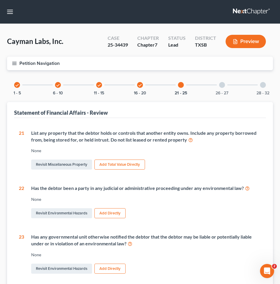
click at [218, 83] on div "26 - 27" at bounding box center [222, 85] width 20 height 20
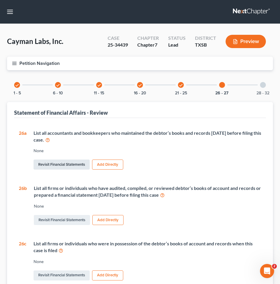
click at [55, 163] on link "Revisit Financial Statements" at bounding box center [62, 164] width 56 height 10
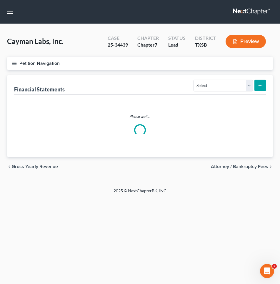
click at [55, 163] on div "Home New Case Client Portal [PERSON_NAME] & [PERSON_NAME] LLP [EMAIL_ADDRESS][D…" at bounding box center [140, 142] width 280 height 284
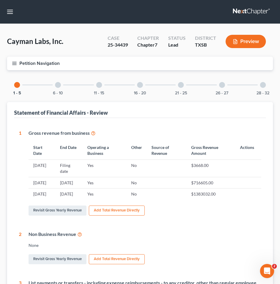
click at [183, 85] on div at bounding box center [181, 85] width 6 height 6
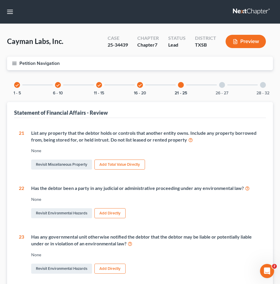
click at [222, 85] on div at bounding box center [223, 85] width 6 height 6
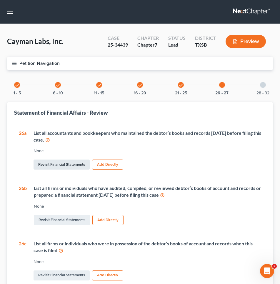
click at [65, 163] on link "Revisit Financial Statements" at bounding box center [62, 164] width 56 height 10
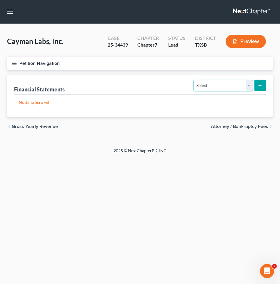
click at [248, 83] on select "Select Auditor Bookkeeper Creditor Pension Contribution Records Keeper Tax Cons…" at bounding box center [223, 86] width 59 height 12
select select "bookkeeper"
click at [194, 80] on select "Select Auditor Bookkeeper Creditor Pension Contribution Records Keeper Tax Cons…" at bounding box center [223, 86] width 59 height 12
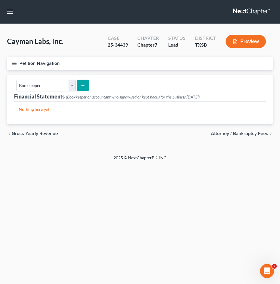
click at [83, 84] on line "submit" at bounding box center [83, 85] width 0 height 3
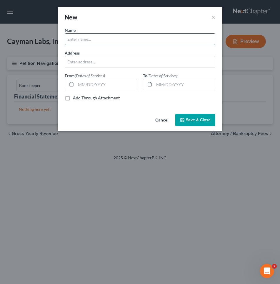
click at [82, 40] on input "text" at bounding box center [140, 39] width 150 height 11
type input "[PERSON_NAME] CPA"
click at [81, 84] on input "text" at bounding box center [106, 84] width 61 height 11
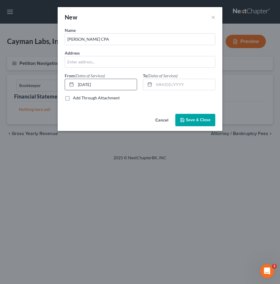
type input "[DATE]"
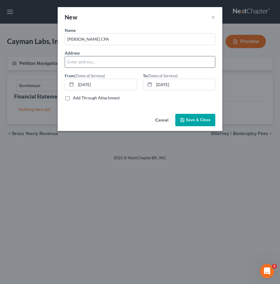
click at [76, 63] on input "text" at bounding box center [140, 61] width 150 height 11
paste input "[STREET_ADDRESS]"
click at [101, 63] on input "[STREET_ADDRESS]" at bounding box center [140, 61] width 150 height 11
type input "[STREET_ADDRESS]"
click at [111, 41] on input "[PERSON_NAME] CPA" at bounding box center [140, 39] width 150 height 11
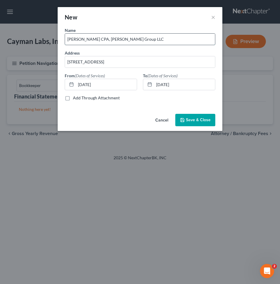
click at [106, 39] on input "[PERSON_NAME] CPA, [PERSON_NAME] Group LLC" at bounding box center [140, 39] width 150 height 11
type input "[PERSON_NAME] CPA--[PERSON_NAME] Group LLC"
click at [192, 118] on span "Save & Close" at bounding box center [198, 119] width 25 height 5
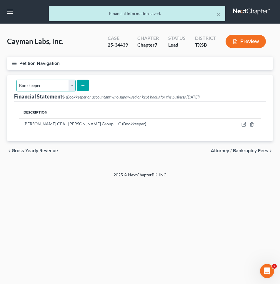
click at [71, 85] on select "Select Auditor Bookkeeper Creditor Pension Contribution Records Keeper Tax Cons…" at bounding box center [45, 86] width 59 height 12
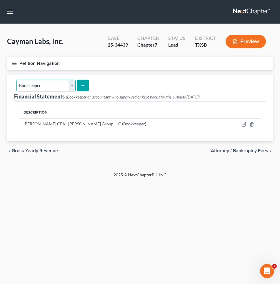
select select "records_keeper"
click at [16, 80] on select "Select Auditor Bookkeeper Creditor Pension Contribution Records Keeper Tax Cons…" at bounding box center [45, 86] width 59 height 12
click at [81, 85] on icon "submit" at bounding box center [83, 85] width 5 height 5
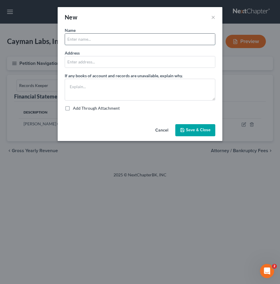
click at [77, 39] on input "text" at bounding box center [140, 39] width 150 height 11
type input "[PERSON_NAME] CPA--[PERSON_NAME] Group LLC"
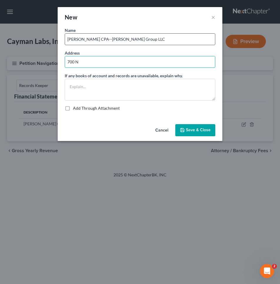
type input "[STREET_ADDRESS]"
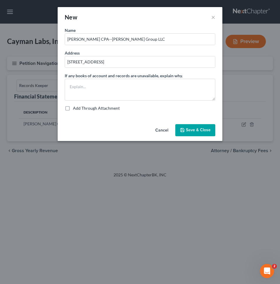
click at [187, 129] on span "Save & Close" at bounding box center [198, 130] width 25 height 5
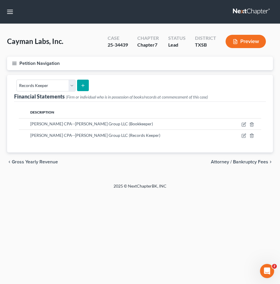
click at [14, 64] on icon "button" at bounding box center [14, 63] width 5 height 5
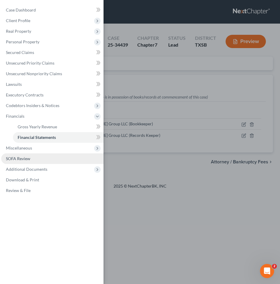
click at [20, 158] on span "SOFA Review" at bounding box center [18, 158] width 24 height 5
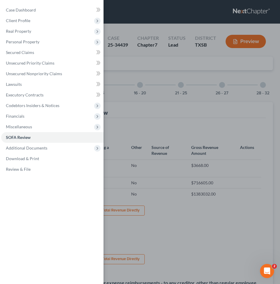
click at [176, 120] on div "Case Dashboard Payments Invoices Payments Payments Credit Report Client Profile" at bounding box center [140, 142] width 280 height 284
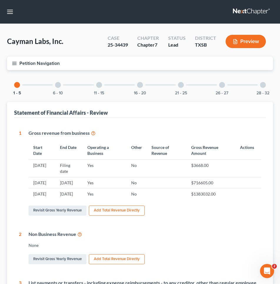
click at [263, 84] on div at bounding box center [263, 85] width 6 height 6
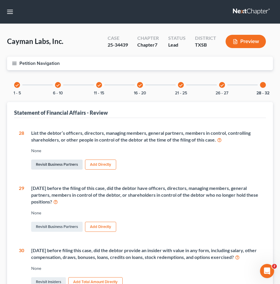
click at [66, 163] on link "Revisit Business Partners" at bounding box center [57, 164] width 52 height 10
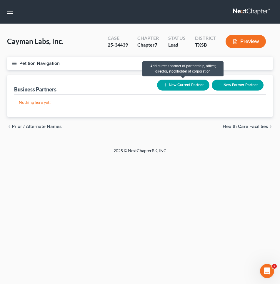
click at [188, 84] on button "New Current Partner" at bounding box center [183, 85] width 52 height 11
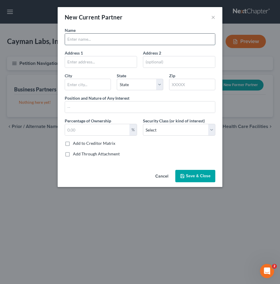
click at [80, 40] on input "text" at bounding box center [140, 39] width 150 height 11
type input "[PERSON_NAME]"
type input "[STREET_ADDRESS][PERSON_NAME]"
type input "[US_STATE][GEOGRAPHIC_DATA]"
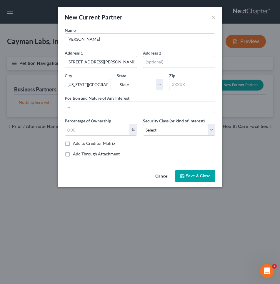
click at [156, 82] on select "State [US_STATE] AK AR AZ CA CO CT DE DC [GEOGRAPHIC_DATA] [GEOGRAPHIC_DATA] GU…" at bounding box center [140, 85] width 46 height 12
click at [117, 79] on select "State [US_STATE] AK AR AZ CA CO CT DE DC [GEOGRAPHIC_DATA] [GEOGRAPHIC_DATA] GU…" at bounding box center [140, 85] width 46 height 12
click at [149, 85] on select "State [US_STATE] AK AR AZ CA CO CT DE DC [GEOGRAPHIC_DATA] [GEOGRAPHIC_DATA] GU…" at bounding box center [140, 85] width 46 height 12
select select "26"
click at [117, 79] on select "State [US_STATE] AK AR AZ CA CO CT DE DC [GEOGRAPHIC_DATA] [GEOGRAPHIC_DATA] GU…" at bounding box center [140, 85] width 46 height 12
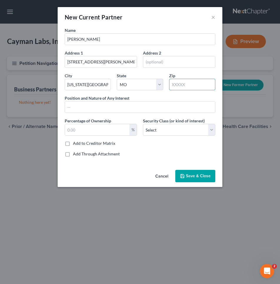
click at [187, 85] on input "text" at bounding box center [192, 85] width 46 height 12
type input "64151"
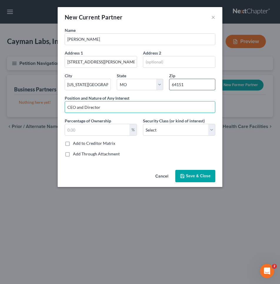
type input "CEO and Director"
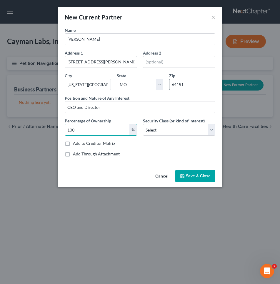
type input "100"
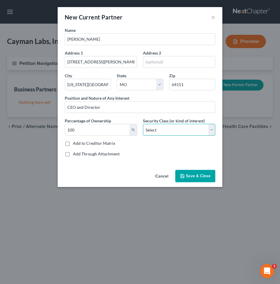
click at [194, 131] on select "Select Select Common Stockholder General Partner Limited Partner Managing Membe…" at bounding box center [179, 130] width 72 height 12
select select "0"
click at [143, 124] on select "Select Select Common Stockholder General Partner Limited Partner Managing Membe…" at bounding box center [179, 130] width 72 height 12
click at [199, 178] on span "Save & Close" at bounding box center [198, 175] width 25 height 5
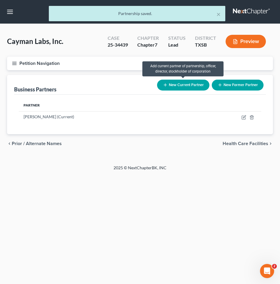
click at [183, 85] on button "New Current Partner" at bounding box center [183, 85] width 52 height 11
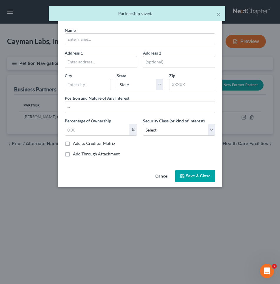
click at [164, 176] on button "Cancel" at bounding box center [162, 176] width 22 height 12
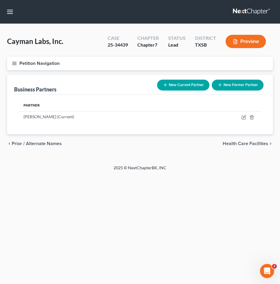
click at [15, 61] on icon "button" at bounding box center [14, 63] width 5 height 5
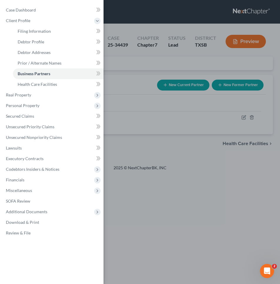
click at [136, 131] on div "Case Dashboard Payments Invoices Payments Payments Credit Report Client Profile" at bounding box center [140, 142] width 280 height 284
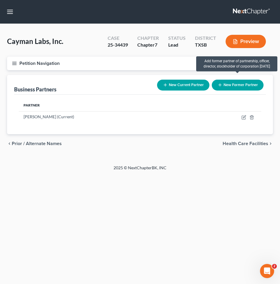
click at [230, 86] on button "New Former Partner" at bounding box center [238, 85] width 52 height 11
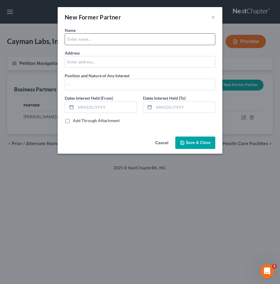
click at [94, 38] on input "text" at bounding box center [140, 39] width 150 height 11
type input "[PERSON_NAME]"
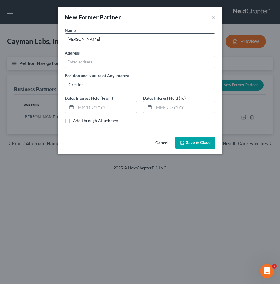
type input "Director"
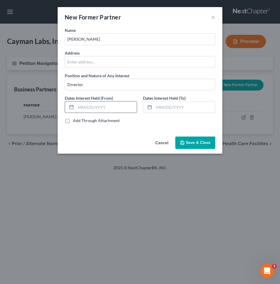
click at [80, 109] on input "text" at bounding box center [106, 106] width 61 height 11
type input "[DATE]"
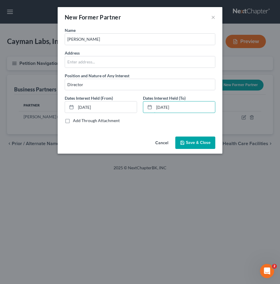
type input "[DATE]"
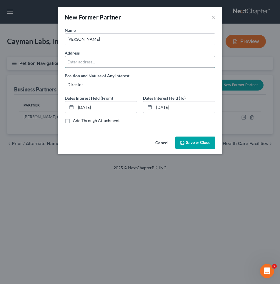
click at [77, 63] on input "text" at bounding box center [140, 61] width 150 height 11
paste input "[STREET_ADDRESS]"
type input "[STREET_ADDRESS]"
click at [197, 143] on span "Save & Close" at bounding box center [198, 142] width 25 height 5
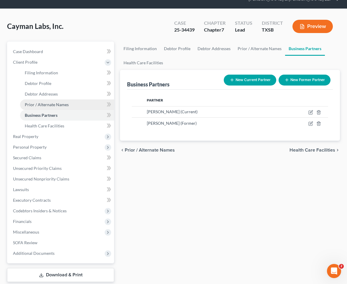
scroll to position [50, 0]
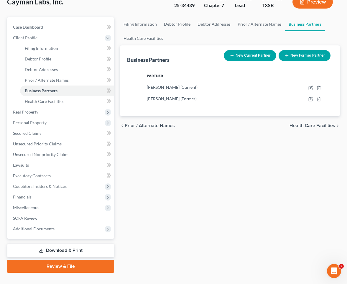
click at [51, 243] on link "Download & Print" at bounding box center [60, 250] width 107 height 14
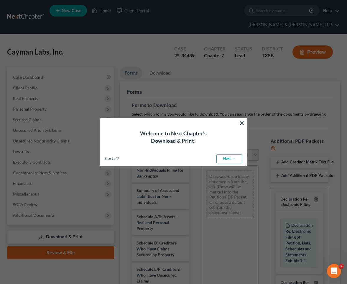
click at [226, 158] on link "Next →" at bounding box center [229, 158] width 26 height 9
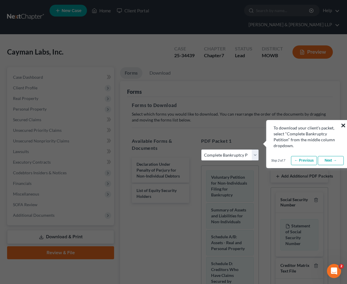
click at [280, 125] on button "×" at bounding box center [343, 125] width 6 height 9
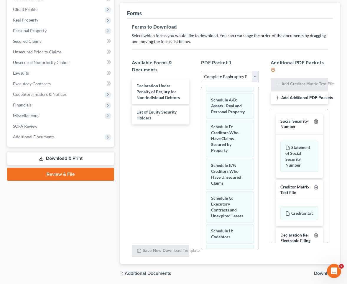
scroll to position [59, 0]
click at [231, 71] on select "Choose Default Petition PDF Packet Complete Bankruptcy Petition (all forms and …" at bounding box center [229, 77] width 57 height 12
click at [201, 71] on select "Choose Default Petition PDF Packet Complete Bankruptcy Petition (all forms and …" at bounding box center [229, 77] width 57 height 12
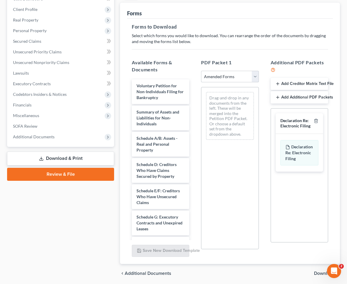
scroll to position [0, 0]
click at [227, 71] on select "Choose Default Petition PDF Packet Complete Bankruptcy Petition (all forms and …" at bounding box center [229, 77] width 57 height 12
select select "0"
click at [201, 71] on select "Choose Default Petition PDF Packet Complete Bankruptcy Petition (all forms and …" at bounding box center [229, 77] width 57 height 12
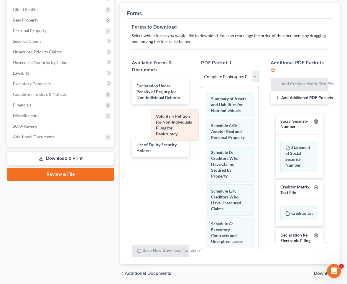
drag, startPoint x: 223, startPoint y: 92, endPoint x: 163, endPoint y: 126, distance: 69.0
click at [201, 126] on div "Voluntary Petition for Non-Individuals Filing for Bankruptcy Voluntary Petition…" at bounding box center [229, 255] width 57 height 337
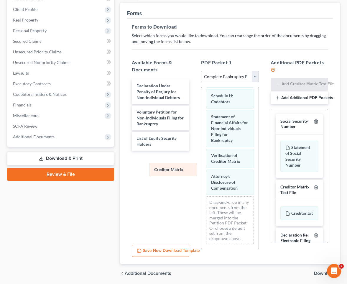
scroll to position [161, 0]
drag, startPoint x: 225, startPoint y: 152, endPoint x: 165, endPoint y: 173, distance: 63.8
click at [201, 173] on div "Creditor Matrix Summary of Assets and Liabilities for Non-Individuals Schedule …" at bounding box center [229, 88] width 57 height 322
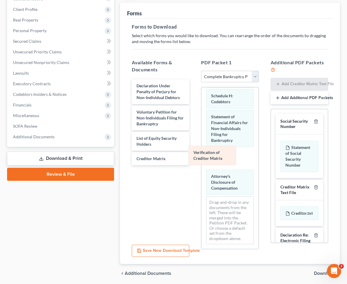
scroll to position [140, 0]
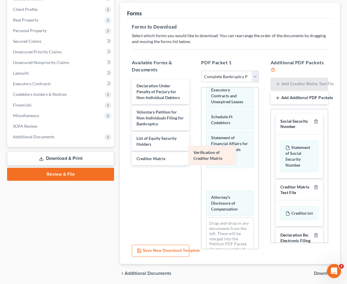
drag, startPoint x: 221, startPoint y: 148, endPoint x: 173, endPoint y: 169, distance: 52.5
click at [201, 169] on div "Verification of Creditor Matrix Summary of Assets and Liabilities for Non-Indiv…" at bounding box center [229, 109] width 57 height 322
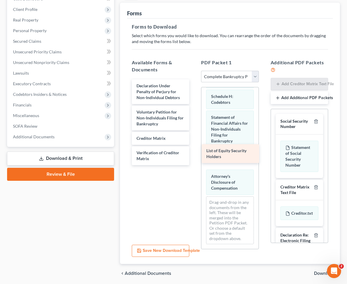
drag, startPoint x: 156, startPoint y: 133, endPoint x: 226, endPoint y: 155, distance: 74.1
click at [194, 155] on div "List of Equity Security Holders Declaration Under Penalty of Perjury for Non-In…" at bounding box center [160, 122] width 67 height 86
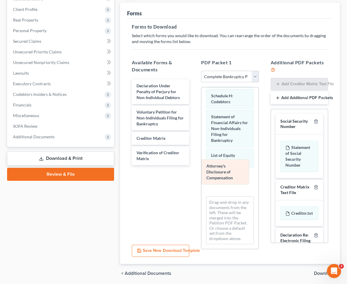
scroll to position [134, 0]
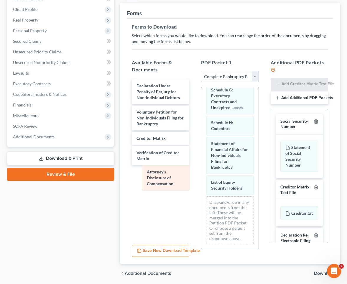
drag, startPoint x: 232, startPoint y: 172, endPoint x: 166, endPoint y: 179, distance: 66.3
click at [201, 179] on div "Attorney's Disclosure of Compensation Summary of Assets and Liabilities for Non…" at bounding box center [229, 100] width 57 height 295
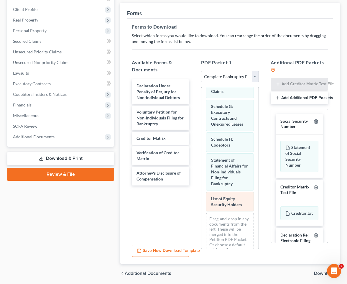
scroll to position [115, 0]
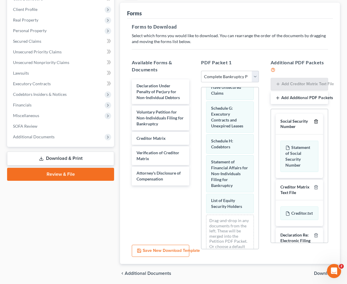
click at [280, 119] on icon "button" at bounding box center [315, 121] width 5 height 5
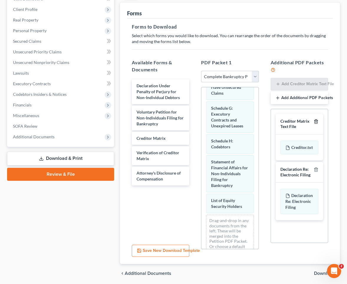
click at [280, 119] on icon "button" at bounding box center [315, 121] width 5 height 5
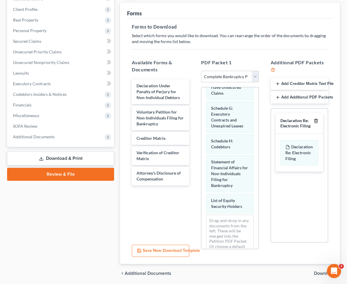
click at [280, 118] on icon "button" at bounding box center [315, 120] width 5 height 5
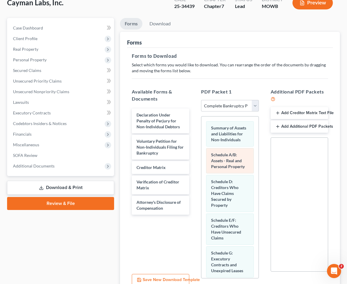
scroll to position [47, 0]
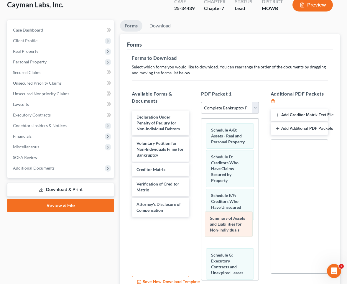
drag, startPoint x: 225, startPoint y: 130, endPoint x: 224, endPoint y: 229, distance: 99.0
click at [224, 229] on div "Summary of Assets and Liabilities for Non-Individuals Summary of Assets and Lia…" at bounding box center [229, 265] width 57 height 295
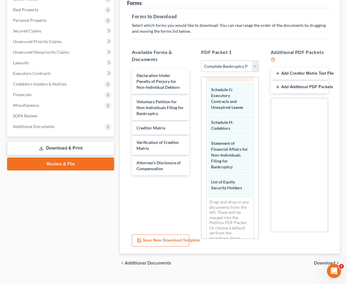
scroll to position [123, 0]
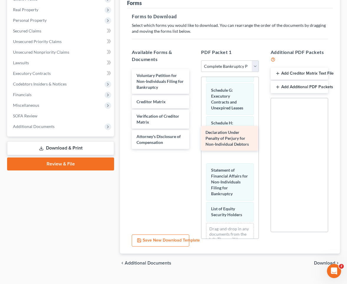
drag, startPoint x: 158, startPoint y: 74, endPoint x: 227, endPoint y: 142, distance: 97.1
click at [194, 142] on div "Declaration Under Penalty of Perjury for Non-Individual Debtors Declaration Und…" at bounding box center [160, 109] width 67 height 80
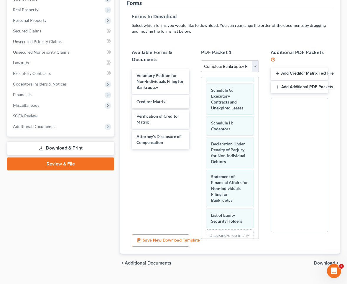
click at [280, 260] on span "Download" at bounding box center [324, 262] width 21 height 5
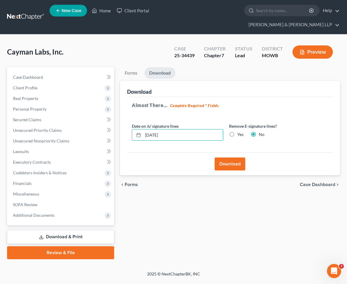
drag, startPoint x: 179, startPoint y: 126, endPoint x: 131, endPoint y: 123, distance: 47.8
click at [131, 123] on div "Date on /s/ signature lines [DATE]" at bounding box center [177, 132] width 97 height 18
click at [237, 131] on label "Yes" at bounding box center [240, 134] width 6 height 6
click at [240, 131] on input "Yes" at bounding box center [242, 133] width 4 height 4
radio input "true"
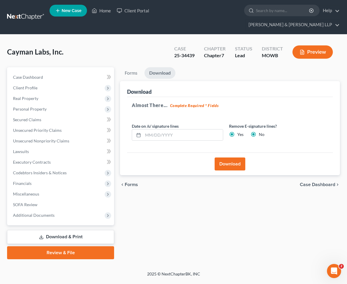
radio input "false"
click at [223, 157] on button "Download" at bounding box center [229, 163] width 31 height 13
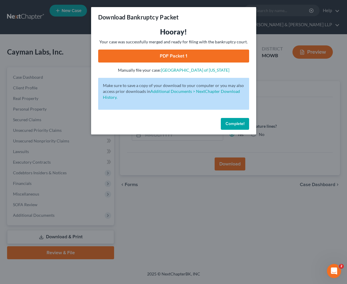
click at [187, 55] on link "PDF Packet 1" at bounding box center [173, 55] width 151 height 13
